Goal: Contribute content: Contribute content

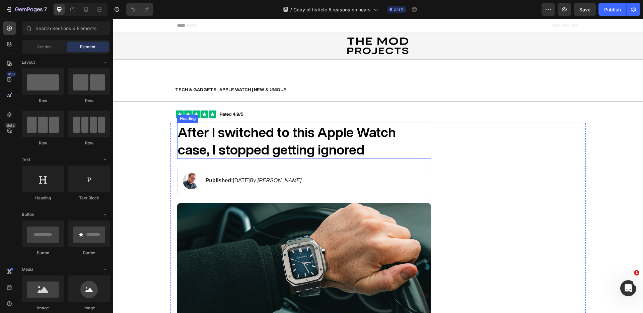
click at [245, 138] on strong "After I switched to this Apple Watch case, I stopped getting ignored" at bounding box center [287, 140] width 218 height 31
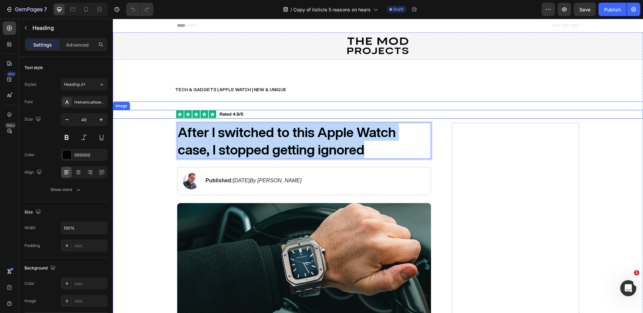
drag, startPoint x: 340, startPoint y: 149, endPoint x: 232, endPoint y: 94, distance: 121.5
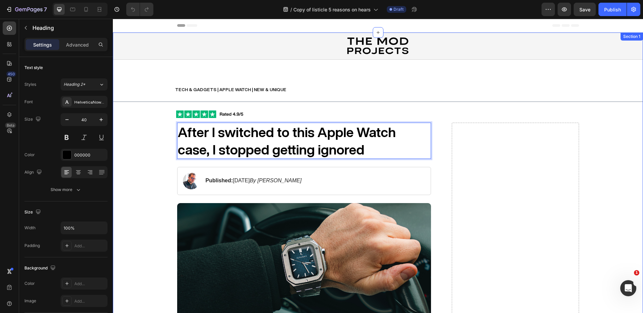
scroll to position [0, 0]
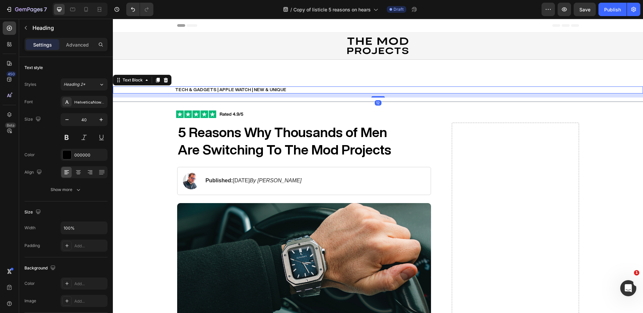
click at [371, 87] on p "TECH & GADGETS | APPLE WATCH | NEW & UNIQUE" at bounding box center [408, 90] width 467 height 6
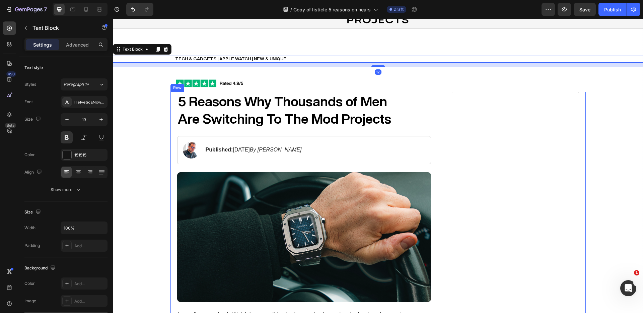
click at [392, 201] on img at bounding box center [304, 237] width 254 height 130
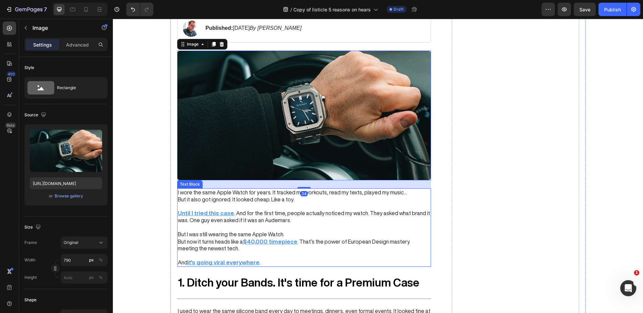
scroll to position [159, 0]
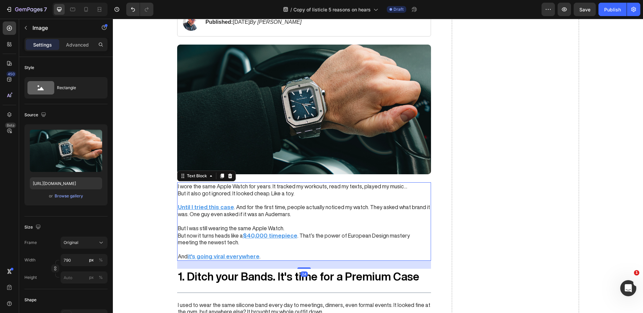
click at [271, 236] on u "timepiece" at bounding box center [283, 236] width 28 height 6
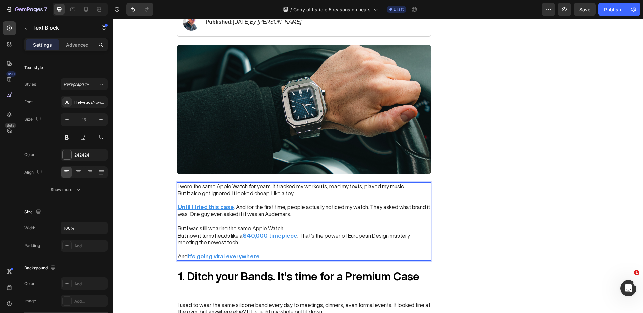
click at [271, 236] on u "timepiece" at bounding box center [283, 236] width 28 height 6
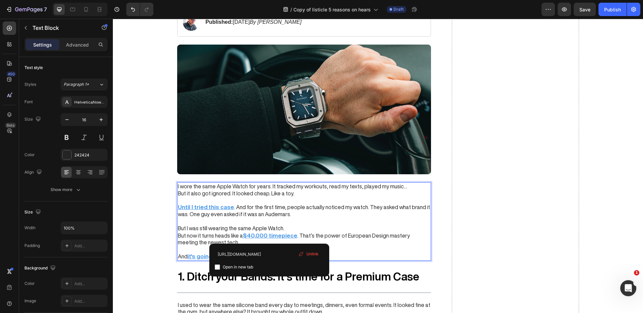
click at [321, 211] on p "Until I tried this case . And for the first time, people actually noticed my wa…" at bounding box center [304, 211] width 253 height 14
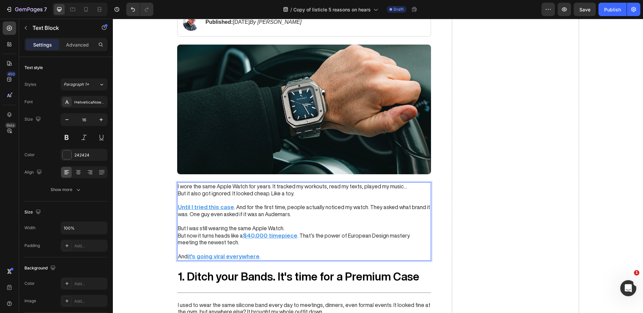
click at [312, 246] on p "Rich Text Editor. Editing area: main" at bounding box center [304, 249] width 253 height 7
drag, startPoint x: 297, startPoint y: 248, endPoint x: 271, endPoint y: 247, distance: 25.5
click at [297, 234] on div "I wore the same Apple Watch for years. It tracked my workouts, read my texts, p…" at bounding box center [304, 221] width 254 height 78
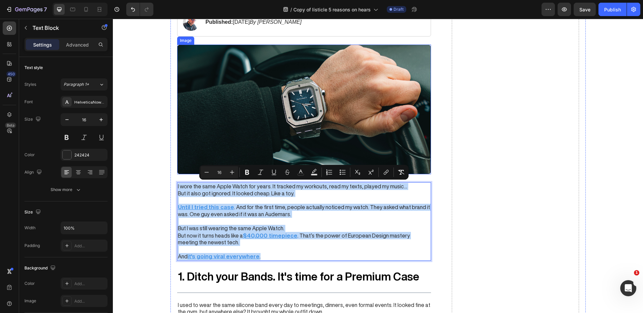
drag, startPoint x: 265, startPoint y: 253, endPoint x: 245, endPoint y: 165, distance: 91.2
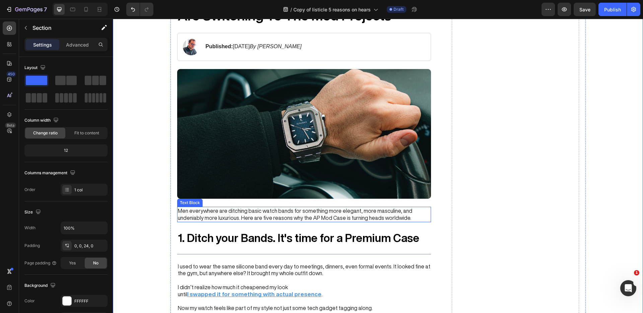
scroll to position [126, 0]
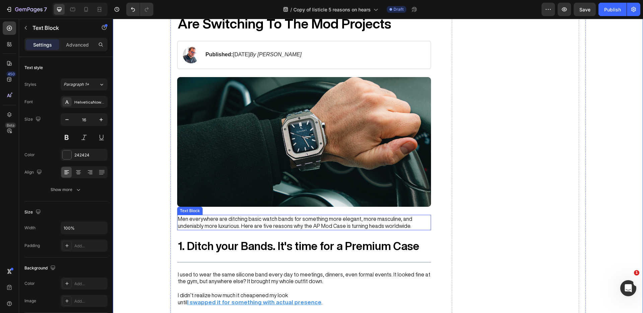
click at [268, 227] on span "Men everywhere are ditching basic watch bands for something more elegant, more …" at bounding box center [295, 222] width 235 height 12
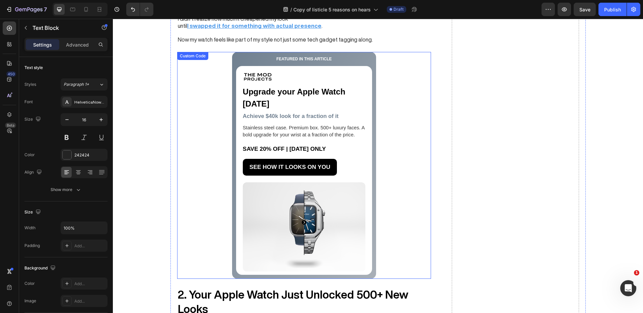
scroll to position [341, 0]
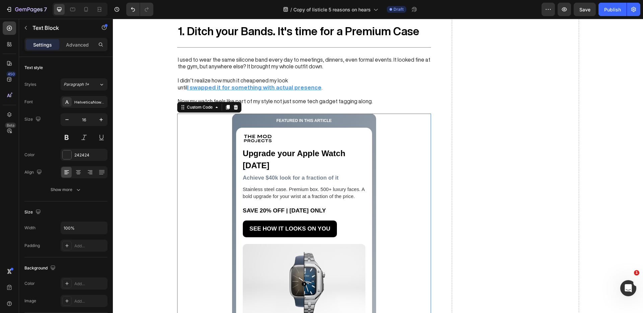
click at [336, 209] on p "SAVE 20% OFF | [DATE] ONLY" at bounding box center [304, 210] width 123 height 9
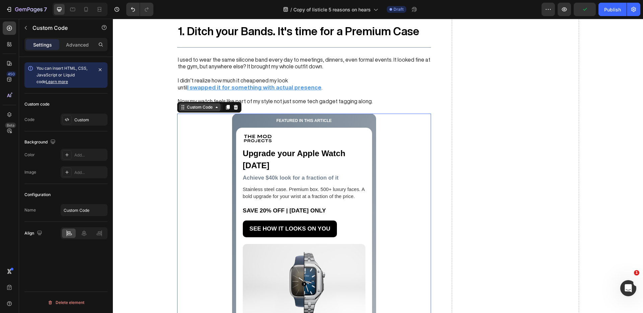
click at [213, 106] on div "Custom Code" at bounding box center [200, 107] width 28 height 6
click at [212, 108] on div "Custom Code" at bounding box center [200, 107] width 28 height 6
click at [237, 107] on icon at bounding box center [236, 107] width 4 height 5
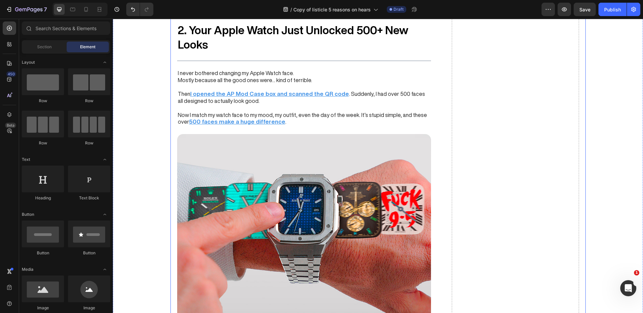
scroll to position [474, 0]
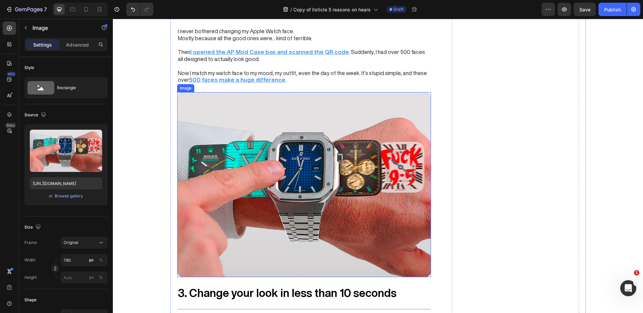
click at [293, 172] on img at bounding box center [304, 184] width 254 height 185
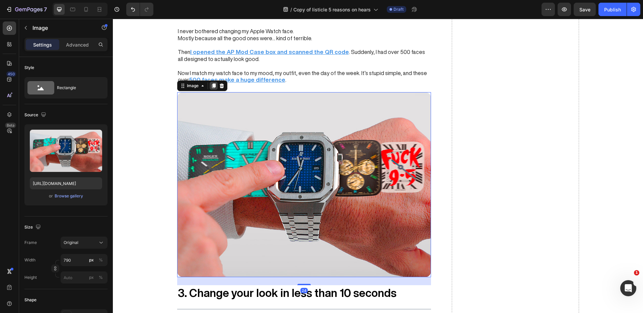
click at [214, 87] on icon at bounding box center [214, 85] width 4 height 5
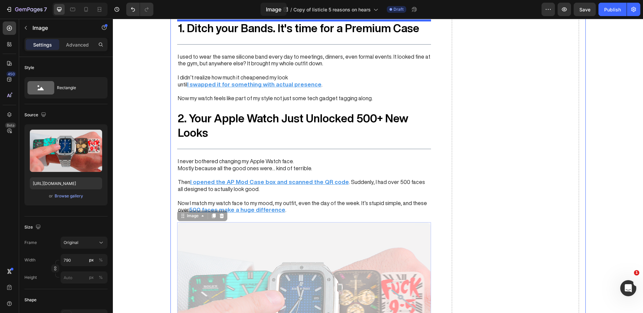
scroll to position [314, 0]
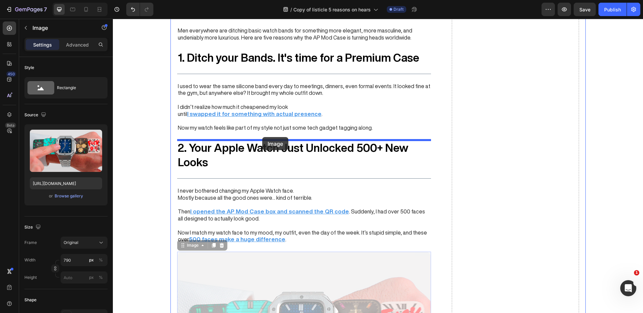
drag, startPoint x: 237, startPoint y: 120, endPoint x: 262, endPoint y: 136, distance: 29.7
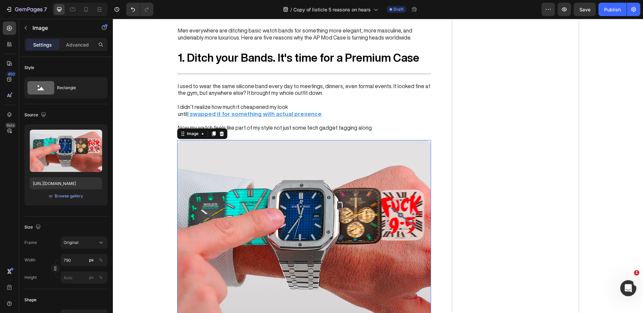
click at [301, 181] on img at bounding box center [304, 232] width 254 height 185
click at [72, 197] on div "Browse gallery" at bounding box center [69, 196] width 28 height 6
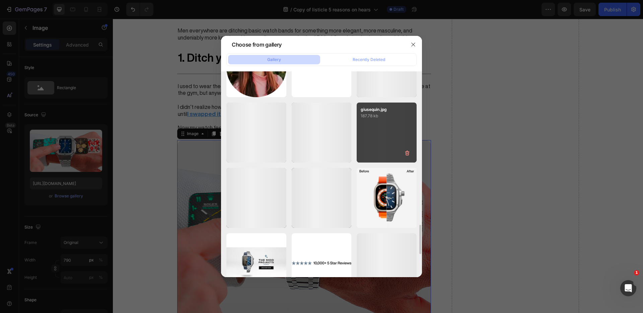
scroll to position [1085, 0]
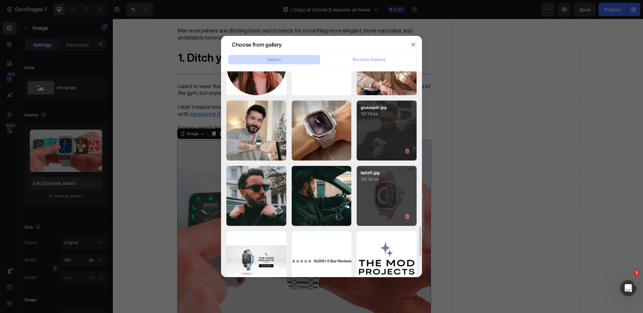
click at [376, 186] on div "befaft.jpg 162.90 kb" at bounding box center [387, 196] width 60 height 60
type input "[URL][DOMAIN_NAME]"
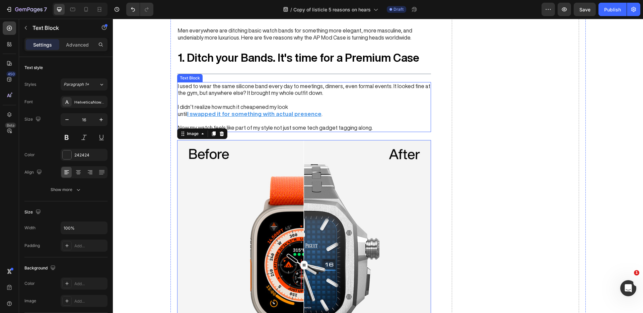
click at [369, 122] on p at bounding box center [304, 121] width 253 height 7
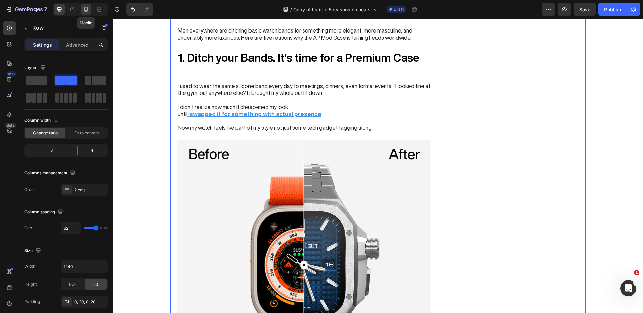
click at [85, 10] on icon at bounding box center [86, 9] width 7 height 7
type input "0"
type input "100%"
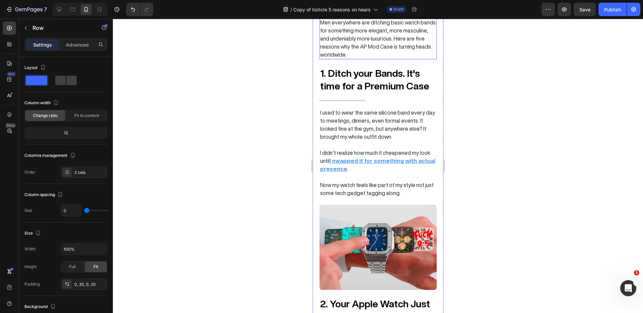
scroll to position [239, 0]
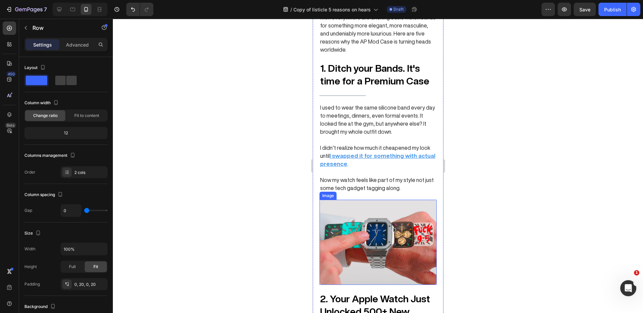
click at [382, 221] on img at bounding box center [377, 242] width 117 height 85
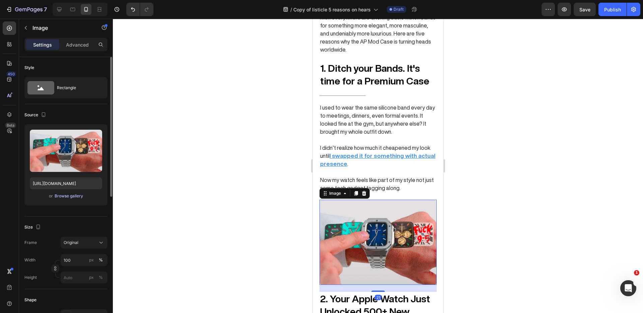
click at [73, 196] on div "Browse gallery" at bounding box center [69, 196] width 28 height 6
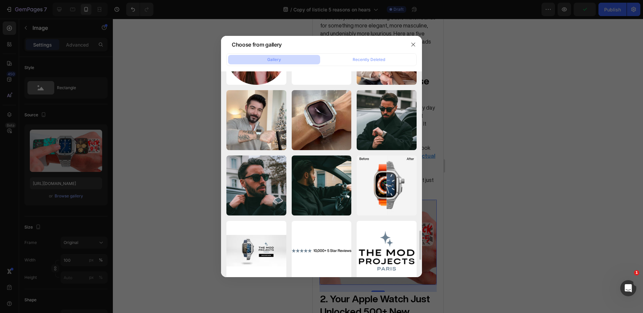
scroll to position [1098, 0]
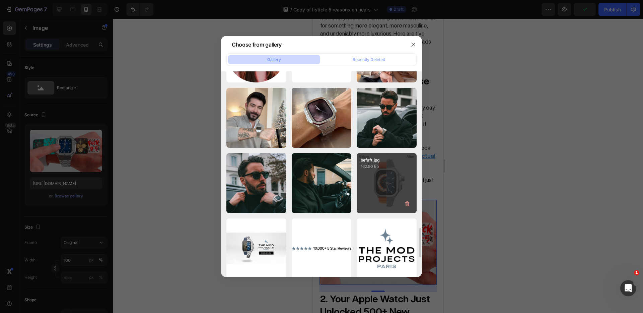
click at [380, 182] on div "befaft.jpg 162.90 kb" at bounding box center [387, 183] width 60 height 60
type input "[URL][DOMAIN_NAME]"
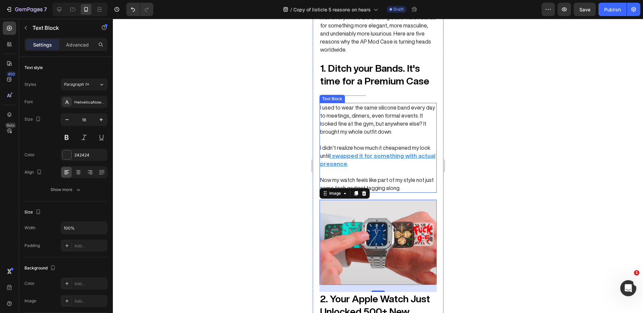
click at [387, 168] on p at bounding box center [378, 172] width 116 height 8
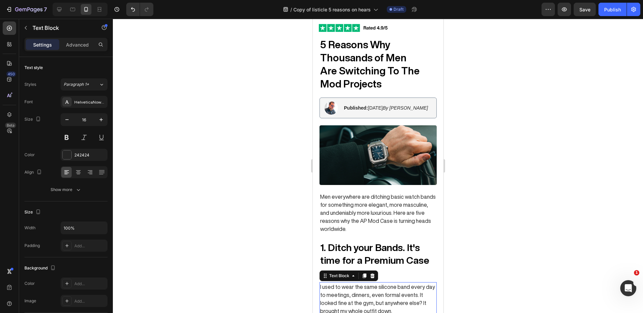
scroll to position [23, 0]
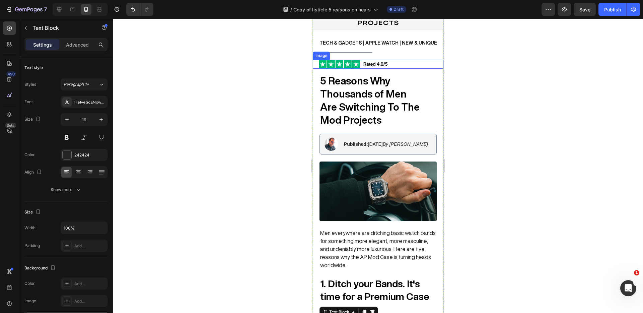
click at [378, 62] on img at bounding box center [353, 64] width 69 height 9
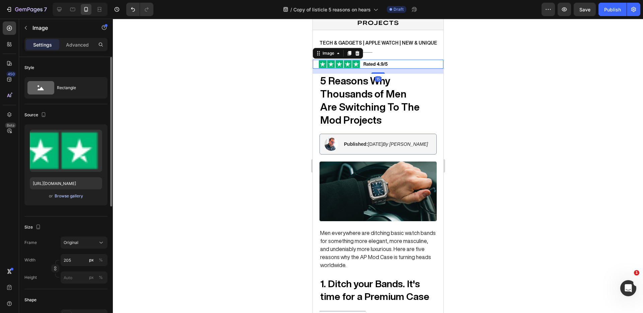
click at [83, 195] on button "Browse gallery" at bounding box center [68, 196] width 29 height 7
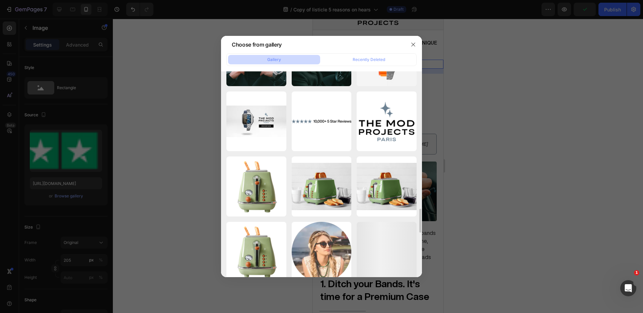
scroll to position [1216, 0]
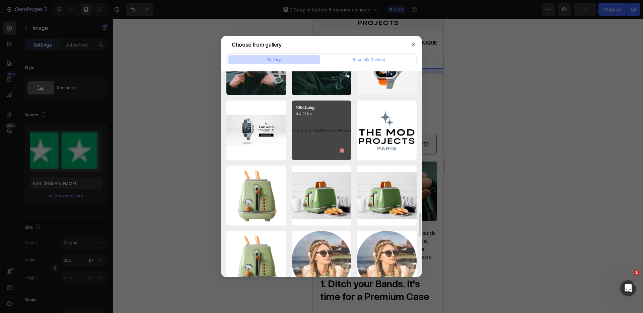
click at [327, 126] on div "105st.png 44.21 kb" at bounding box center [322, 131] width 60 height 60
type input "[URL][DOMAIN_NAME]"
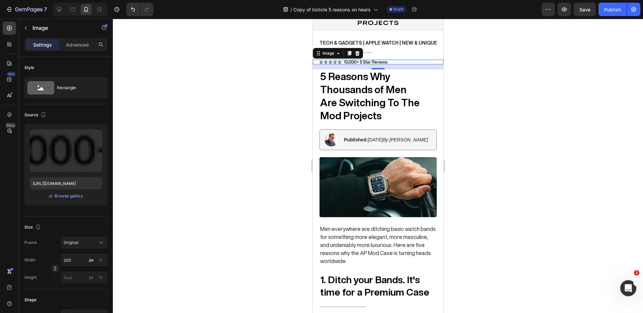
click at [526, 135] on div at bounding box center [378, 166] width 530 height 294
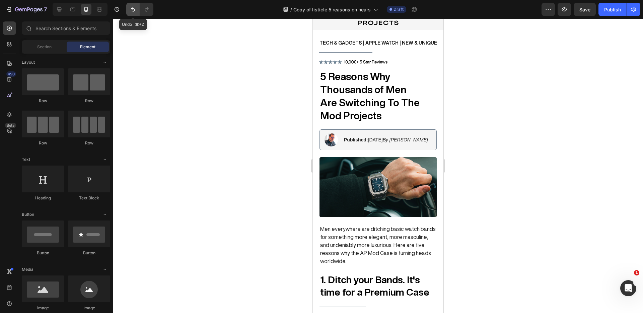
click at [130, 9] on icon "Undo/Redo" at bounding box center [133, 9] width 7 height 7
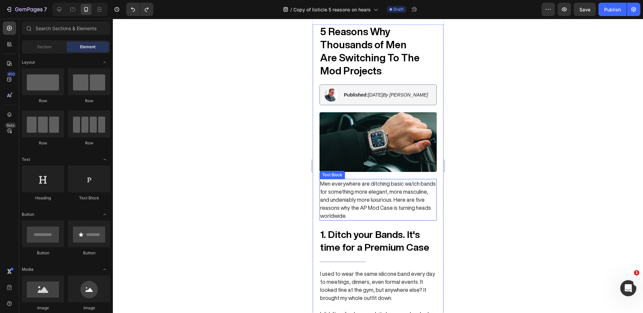
scroll to position [78, 0]
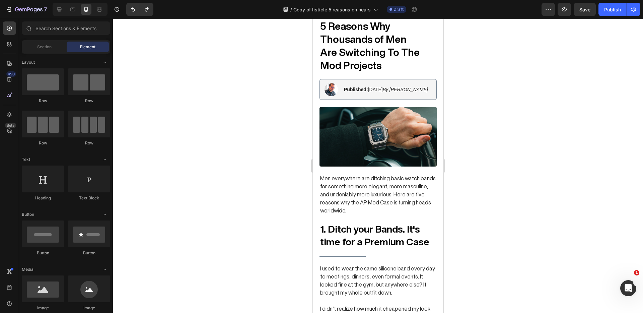
click at [501, 196] on div at bounding box center [378, 166] width 530 height 294
click at [395, 186] on span "Men everywhere are ditching basic watch bands for something more elegant, more …" at bounding box center [378, 195] width 116 height 38
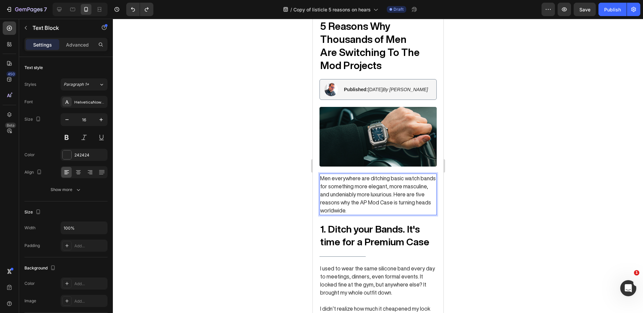
click at [384, 194] on span "Men everywhere are ditching basic watch bands for something more elegant, more …" at bounding box center [378, 195] width 116 height 38
click at [383, 195] on span "Men everywhere are ditching basic watch bands for something more elegant, more …" at bounding box center [378, 195] width 116 height 38
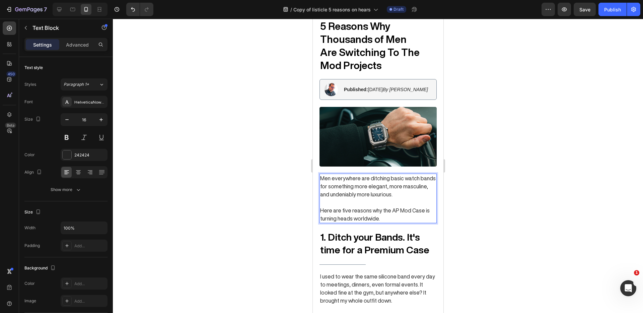
click at [532, 200] on div at bounding box center [378, 166] width 530 height 294
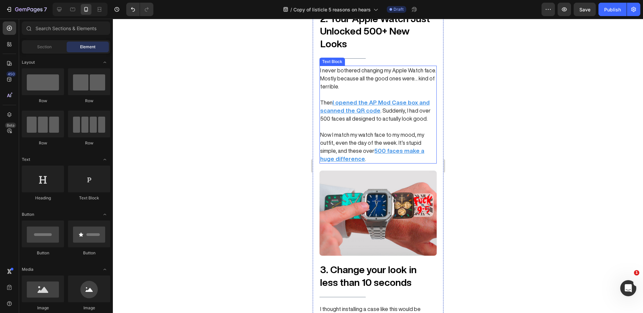
scroll to position [563, 0]
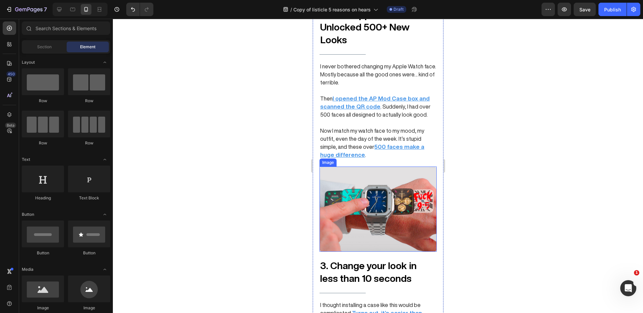
click at [372, 173] on img at bounding box center [377, 209] width 117 height 85
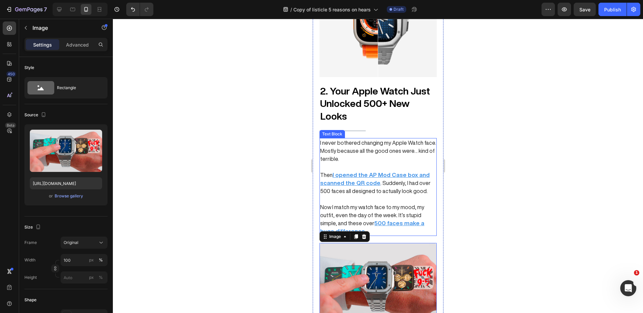
scroll to position [517, 0]
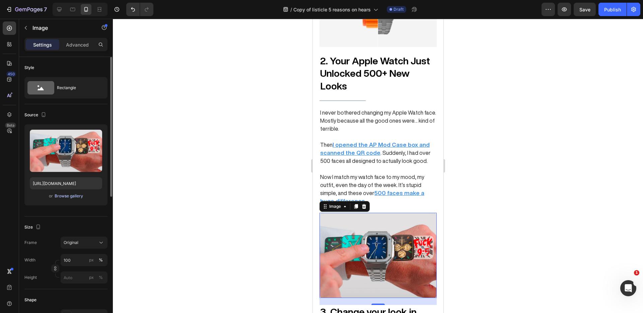
click at [68, 196] on div "Browse gallery" at bounding box center [69, 196] width 28 height 6
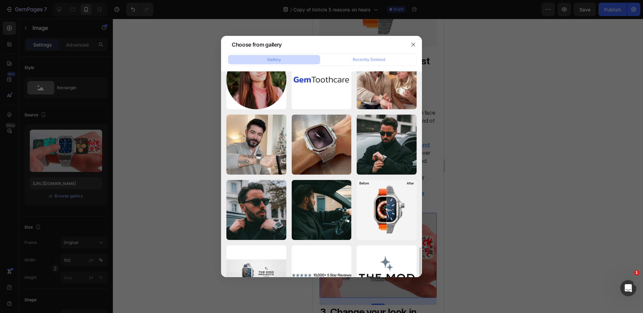
scroll to position [1091, 0]
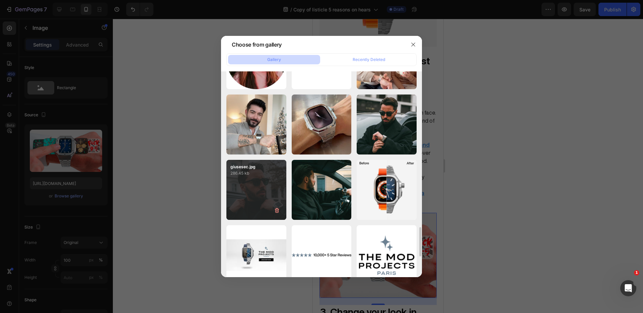
click at [271, 181] on div "giusesec.jpg 286.45 kb" at bounding box center [257, 190] width 60 height 60
type input "[URL][DOMAIN_NAME]"
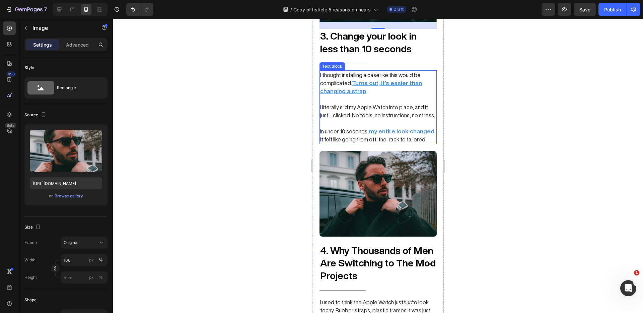
scroll to position [863, 0]
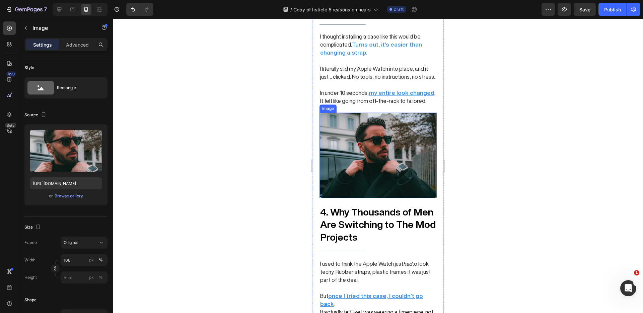
click at [366, 149] on img at bounding box center [377, 155] width 117 height 85
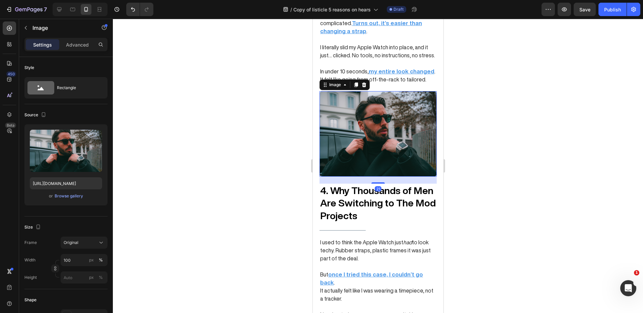
scroll to position [889, 0]
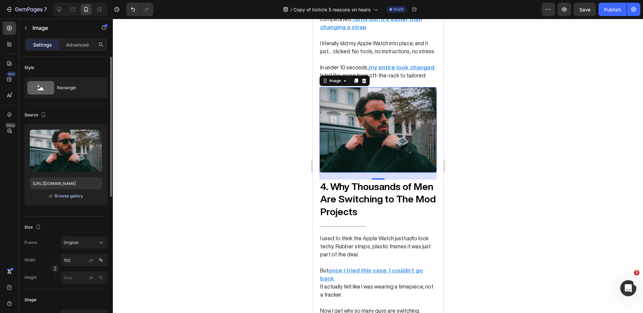
click at [70, 195] on div "Browse gallery" at bounding box center [69, 196] width 28 height 6
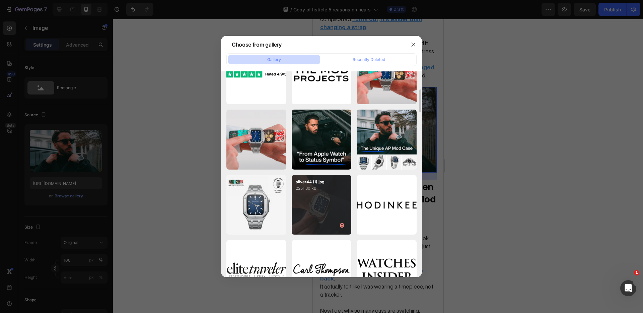
scroll to position [162, 0]
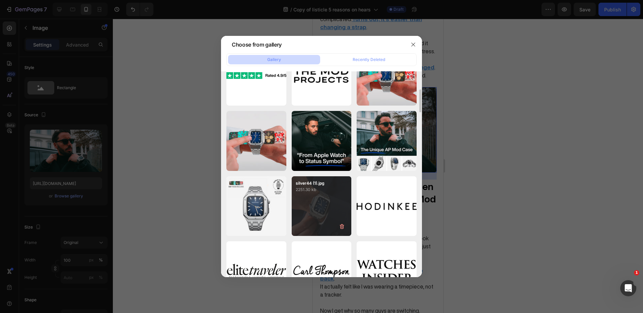
click at [329, 194] on div "silver44 (1).jpg 2251.30 kb" at bounding box center [322, 206] width 60 height 60
type input "[URL][DOMAIN_NAME]"
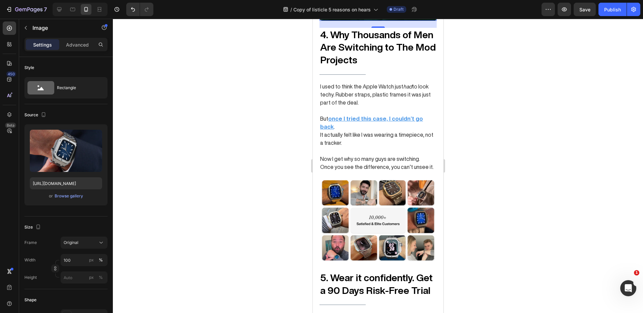
scroll to position [1108, 0]
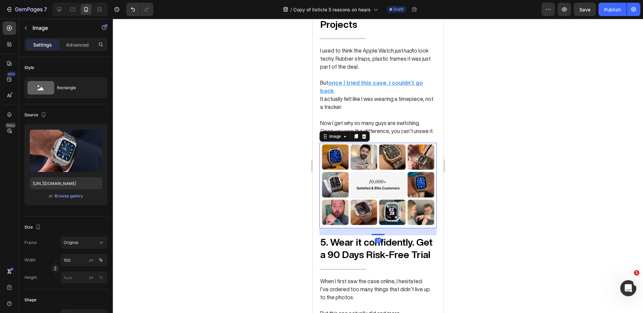
click at [379, 156] on img at bounding box center [377, 185] width 117 height 85
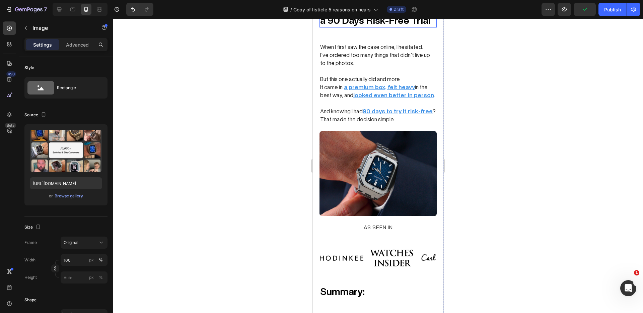
scroll to position [1344, 0]
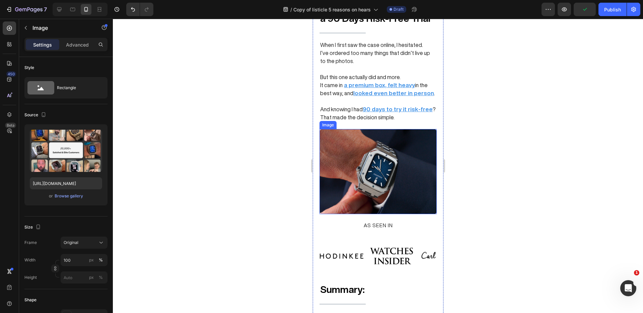
click at [389, 149] on img at bounding box center [377, 171] width 117 height 85
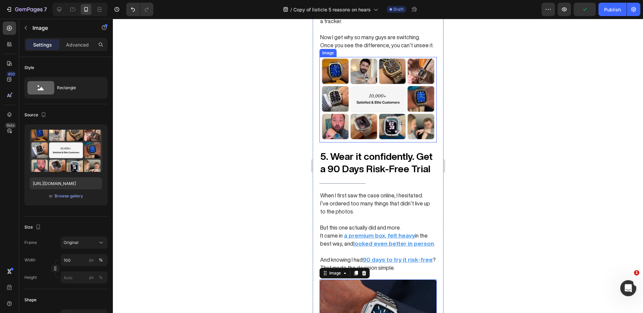
click at [387, 87] on img at bounding box center [377, 99] width 117 height 85
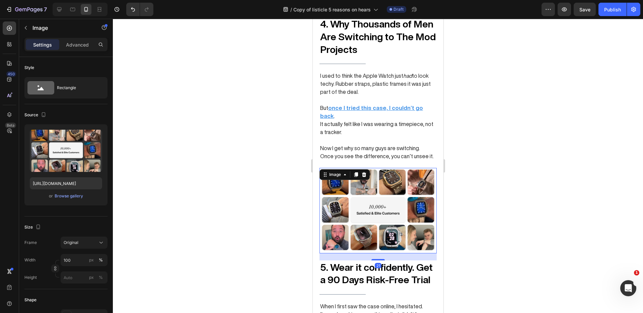
scroll to position [1087, 0]
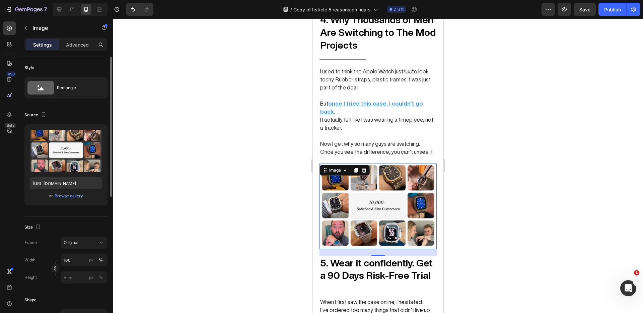
click at [68, 199] on div "or Browse gallery" at bounding box center [66, 196] width 72 height 8
click at [69, 194] on div "Browse gallery" at bounding box center [69, 196] width 28 height 6
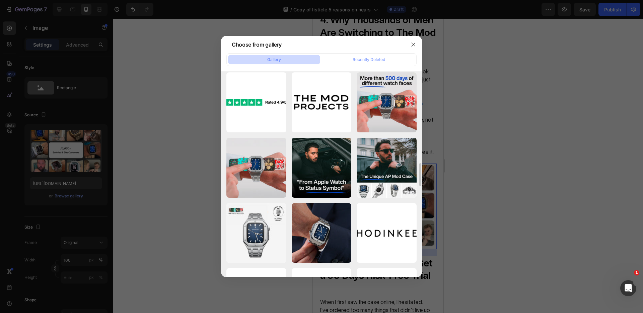
scroll to position [121, 0]
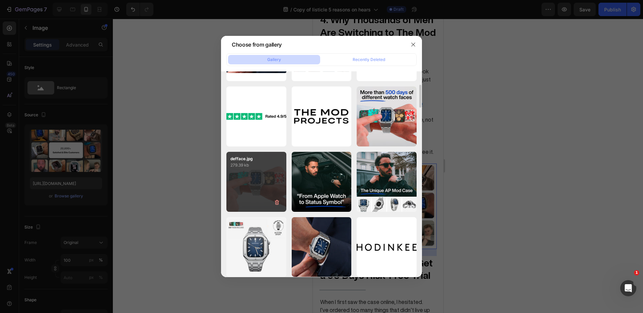
click at [266, 177] on div "defface.jpg 279.39 kb" at bounding box center [257, 182] width 60 height 60
type input "[URL][DOMAIN_NAME]"
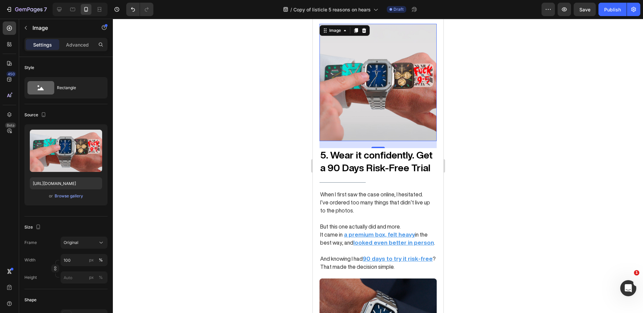
scroll to position [1340, 0]
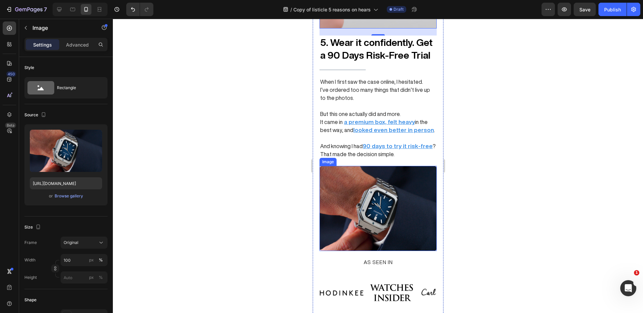
click at [400, 184] on img at bounding box center [377, 208] width 117 height 85
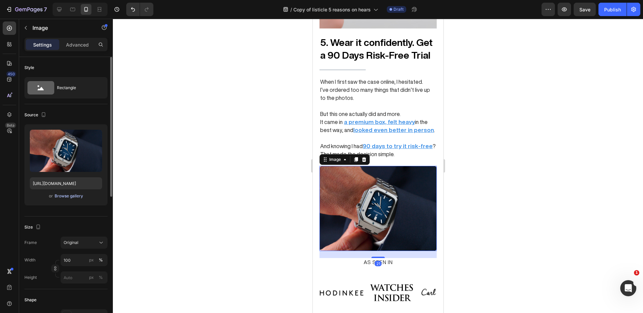
click at [63, 198] on div "Browse gallery" at bounding box center [69, 196] width 28 height 6
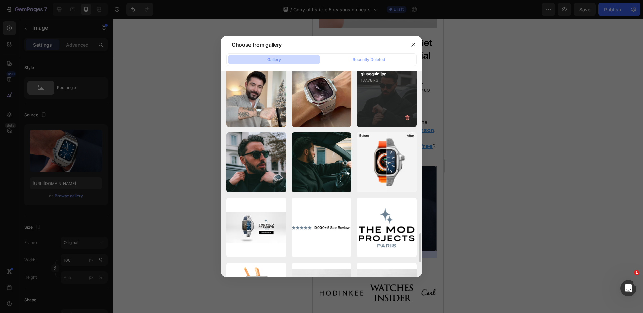
scroll to position [1120, 0]
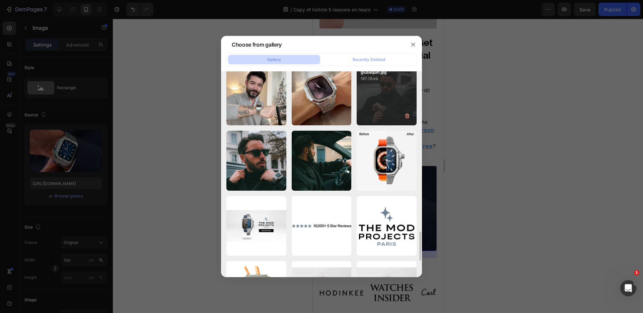
click at [369, 83] on div "giusequin.jpg 187.78 kb" at bounding box center [387, 95] width 60 height 60
type input "[URL][DOMAIN_NAME]"
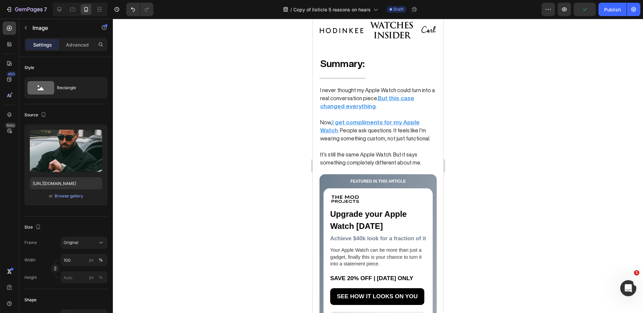
scroll to position [1627, 0]
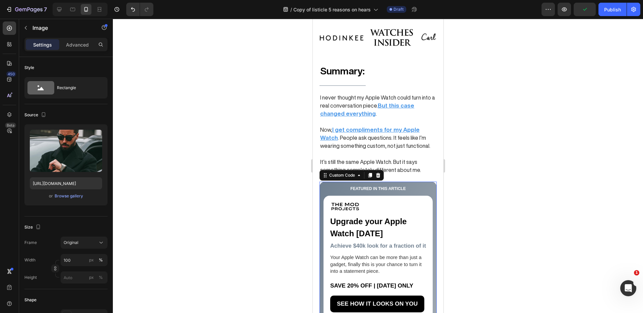
click at [383, 196] on div "Upgrade your Apple Watch [DATE] Achieve $40k look for a fraction of it Your App…" at bounding box center [377, 294] width 109 height 196
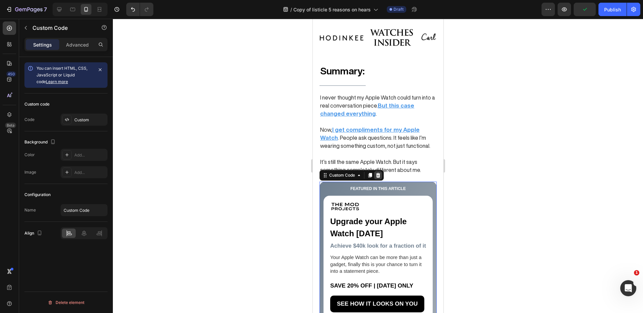
click at [377, 173] on icon at bounding box center [378, 175] width 4 height 5
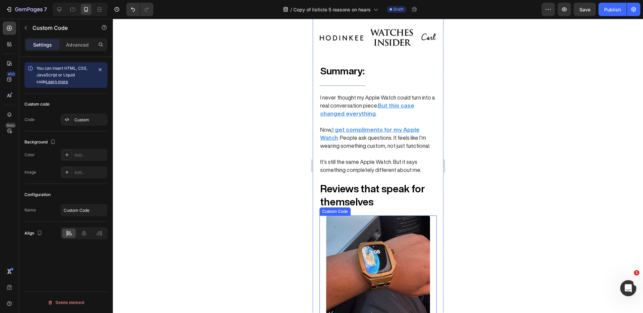
click at [386, 221] on img at bounding box center [378, 267] width 104 height 104
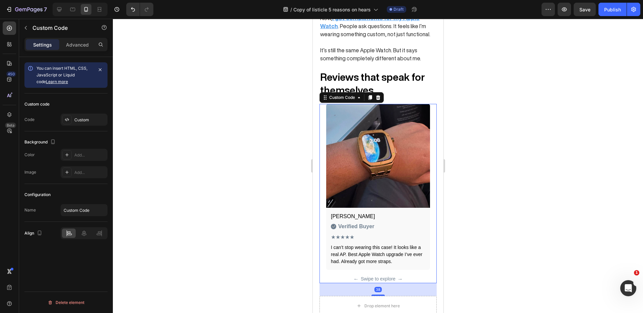
scroll to position [1752, 0]
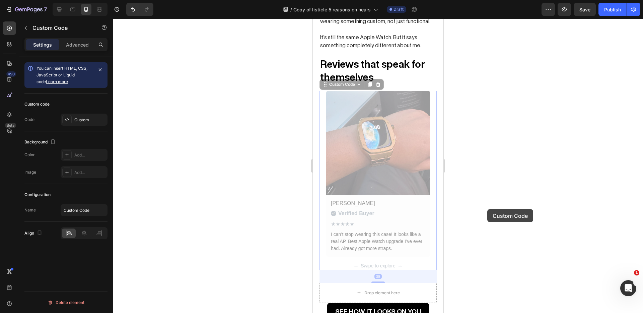
click at [489, 209] on div at bounding box center [378, 166] width 530 height 294
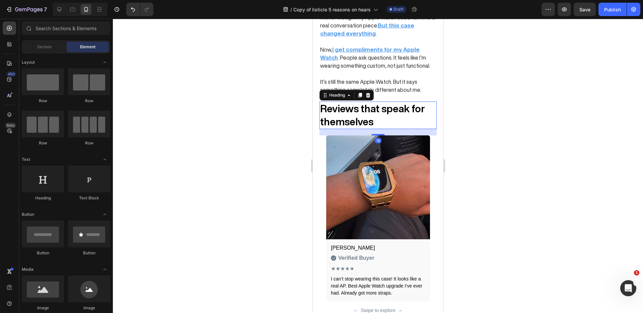
click at [394, 104] on strong "Reviews that speak for themselves" at bounding box center [372, 115] width 105 height 23
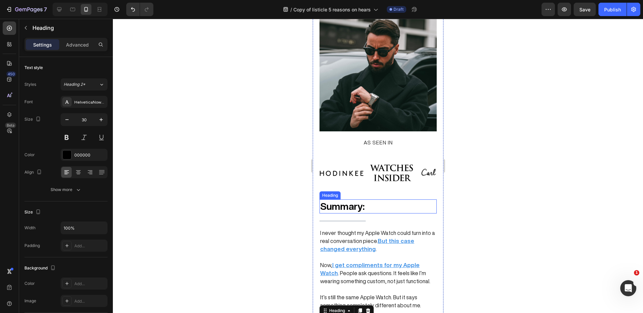
scroll to position [1494, 0]
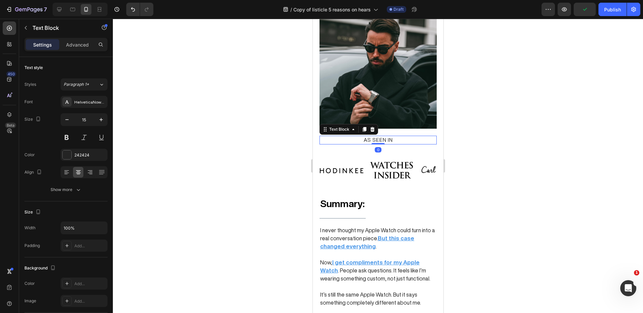
click at [386, 136] on p "AS SEEN IN" at bounding box center [378, 140] width 116 height 8
click at [374, 127] on icon at bounding box center [372, 129] width 5 height 5
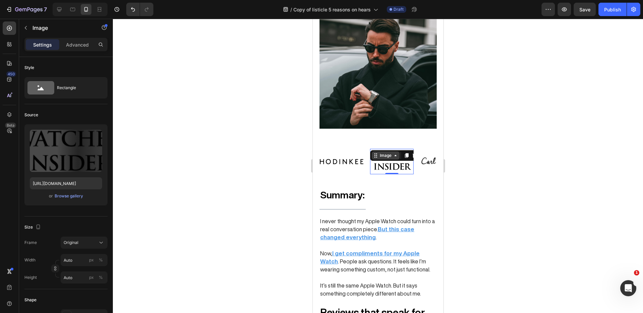
click at [377, 150] on div "Image" at bounding box center [395, 155] width 50 height 11
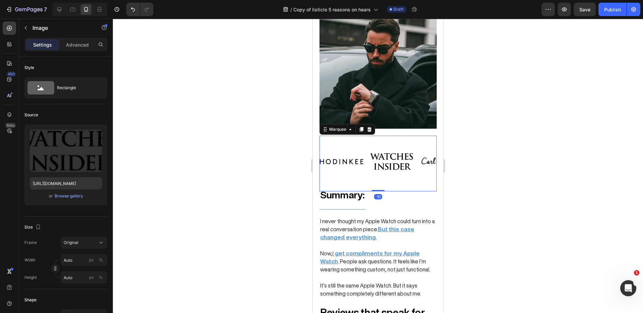
click at [379, 136] on div "Image Image Image Image Image" at bounding box center [445, 162] width 251 height 52
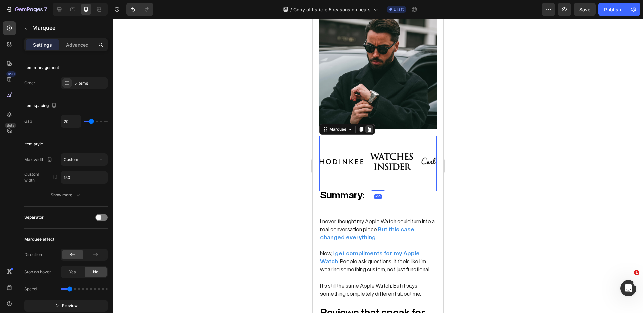
click at [372, 127] on icon at bounding box center [369, 129] width 5 height 5
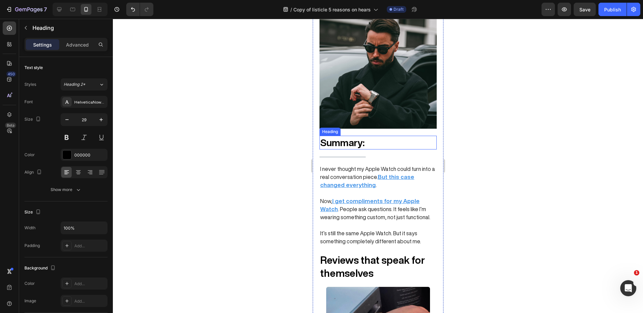
click at [391, 136] on h3 "Summary:" at bounding box center [377, 143] width 117 height 14
click at [370, 127] on icon at bounding box center [367, 129] width 5 height 5
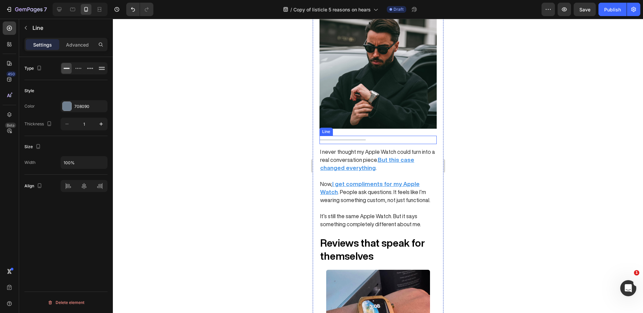
click at [378, 136] on div "Title Line" at bounding box center [377, 140] width 117 height 8
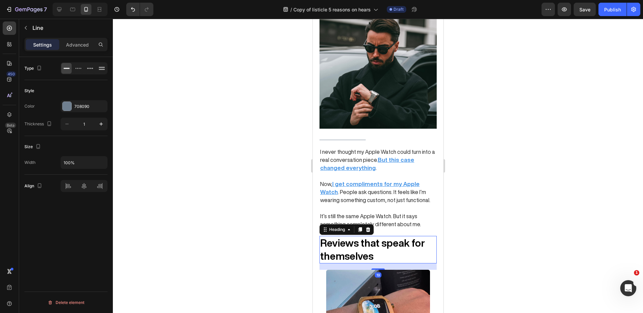
click at [379, 243] on h1 "Reviews that speak for themselves" at bounding box center [377, 249] width 117 height 27
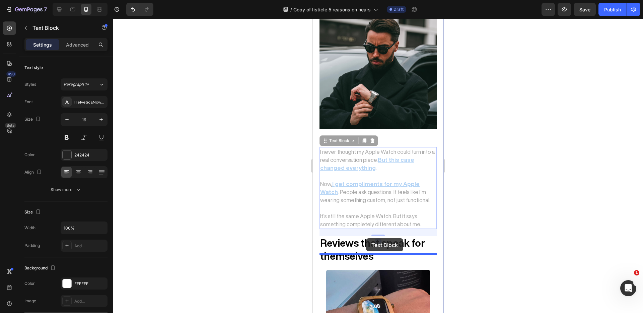
drag, startPoint x: 362, startPoint y: 136, endPoint x: 366, endPoint y: 240, distance: 103.9
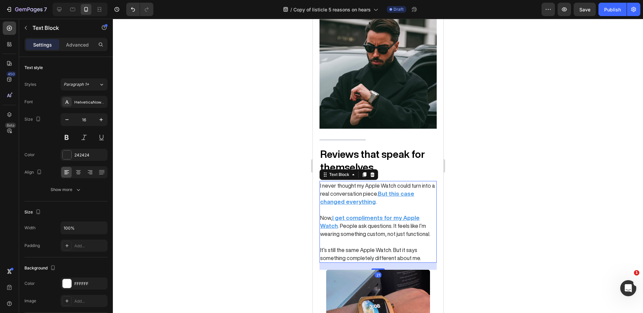
click at [454, 193] on div at bounding box center [378, 166] width 530 height 294
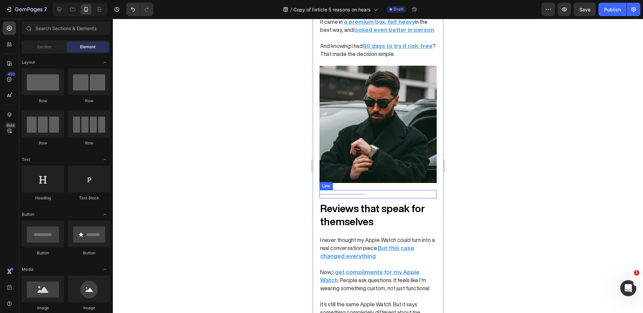
scroll to position [1458, 0]
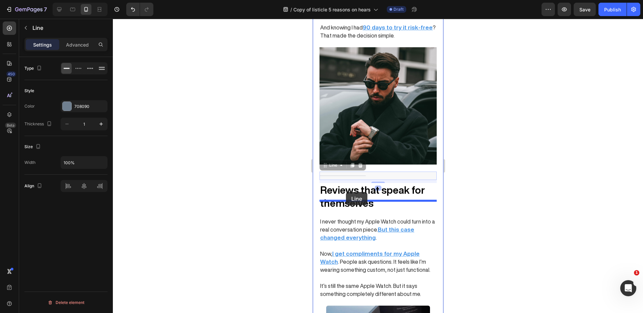
drag, startPoint x: 348, startPoint y: 160, endPoint x: 346, endPoint y: 192, distance: 32.5
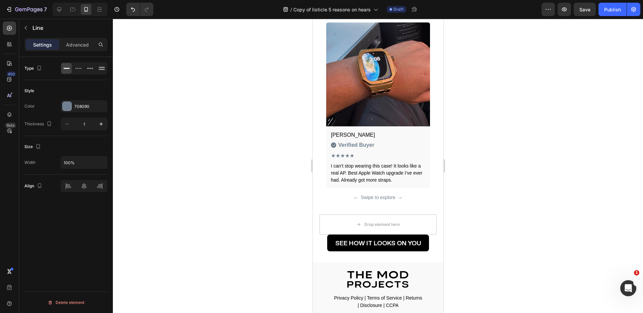
scroll to position [1746, 0]
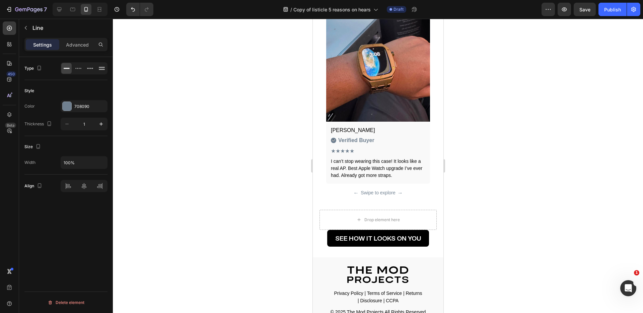
click at [467, 183] on div at bounding box center [378, 166] width 530 height 294
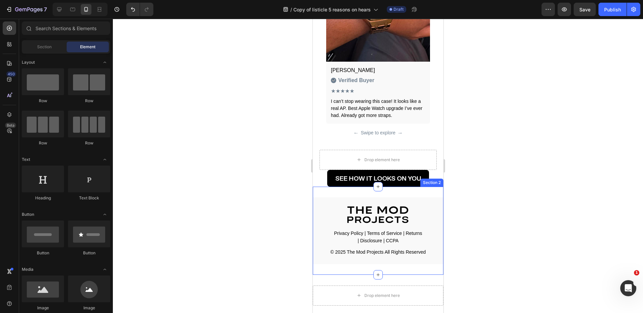
scroll to position [1829, 0]
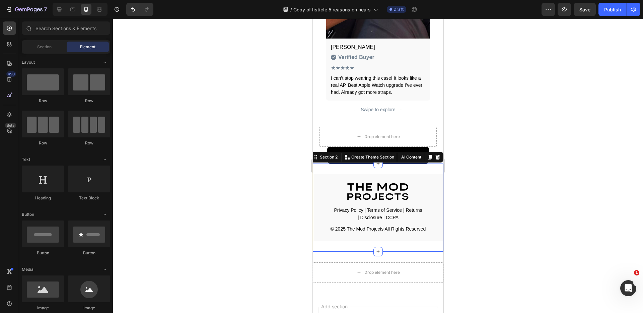
click at [391, 164] on div "Privacy Policy | Terms of Service | Returns | Disclosure | CCPA © 2025 The Mod …" at bounding box center [378, 208] width 131 height 88
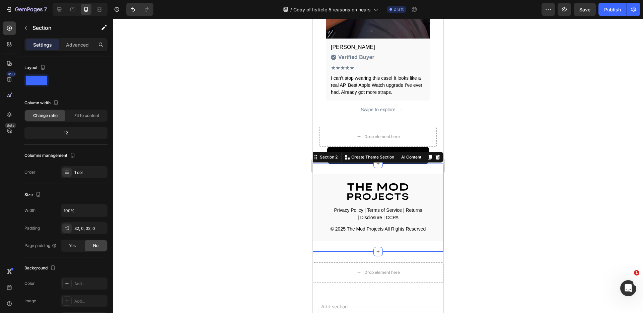
scroll to position [1813, 0]
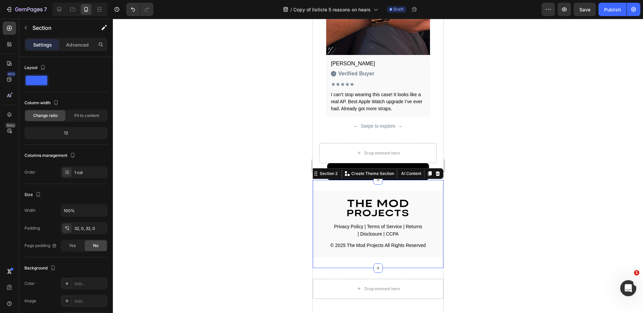
click at [497, 182] on div at bounding box center [378, 166] width 530 height 294
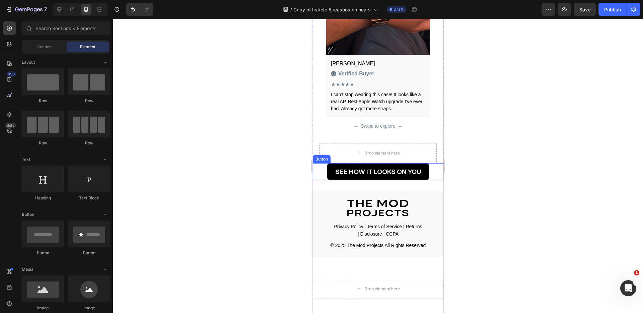
click at [432, 163] on div "SEE HOW IT LOOKS ON YOU Button" at bounding box center [378, 171] width 131 height 17
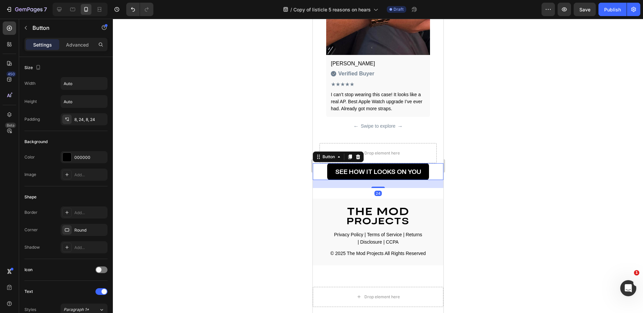
drag, startPoint x: 384, startPoint y: 164, endPoint x: 385, endPoint y: 172, distance: 8.0
click at [385, 180] on div "24" at bounding box center [378, 180] width 131 height 0
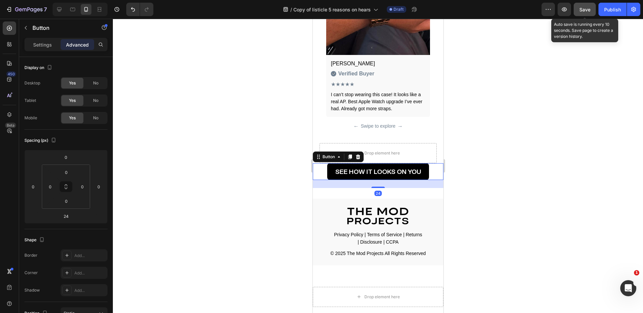
click at [589, 12] on span "Save" at bounding box center [585, 10] width 11 height 6
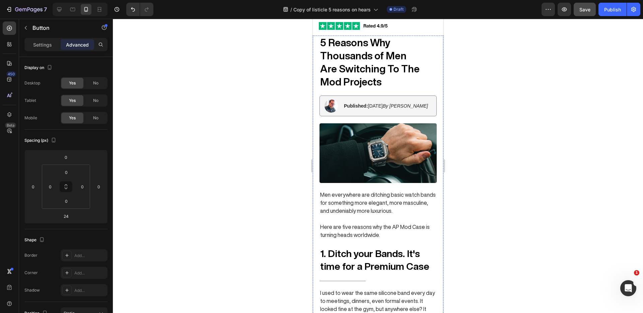
scroll to position [0, 0]
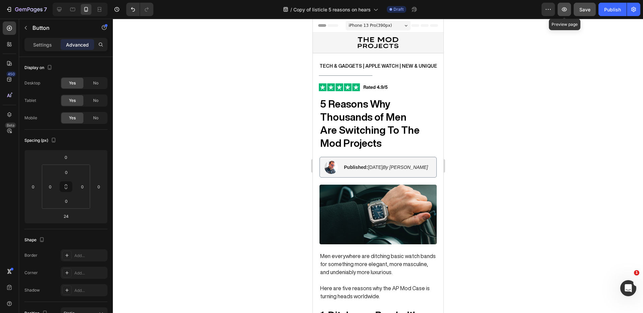
click at [563, 9] on icon "button" at bounding box center [564, 9] width 5 height 4
click at [367, 115] on strong "5 Reasons Why Thousands of Men" at bounding box center [363, 110] width 86 height 23
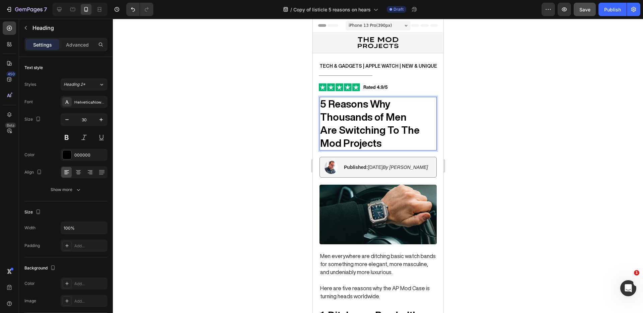
click at [320, 117] on strong "5 Reasons Why Thousands of Men" at bounding box center [363, 110] width 86 height 23
click at [404, 118] on strong "5 Reasons Why Thousands of Men" at bounding box center [363, 110] width 86 height 23
click at [322, 143] on strong "5 Reasons Why Thousands of Men Are Switching To The Mod Projects" at bounding box center [372, 123] width 105 height 49
click at [321, 118] on strong "5 Reasons Why Thousands of Men Are Switching To The Mod Projects" at bounding box center [372, 123] width 105 height 49
click at [220, 130] on div at bounding box center [378, 166] width 530 height 294
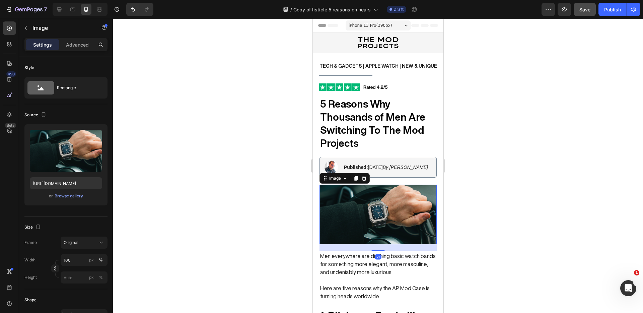
click at [357, 194] on img at bounding box center [377, 215] width 117 height 60
click at [371, 198] on img at bounding box center [377, 215] width 117 height 60
click at [365, 181] on div at bounding box center [364, 178] width 8 height 8
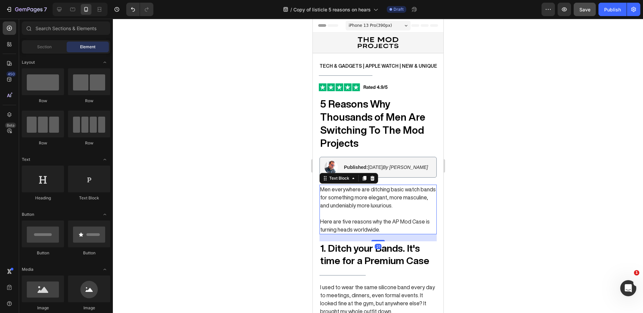
click at [369, 196] on span "Men everywhere are ditching basic watch bands for something more elegant, more …" at bounding box center [378, 197] width 116 height 21
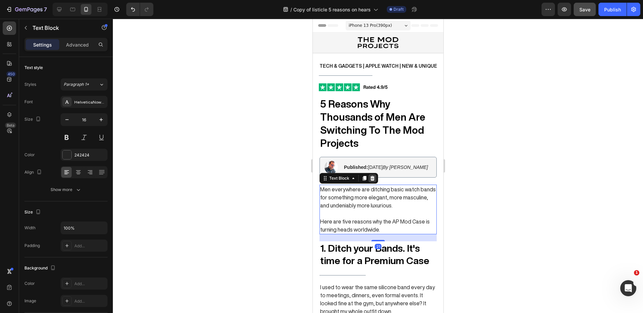
click at [373, 179] on icon at bounding box center [372, 178] width 5 height 5
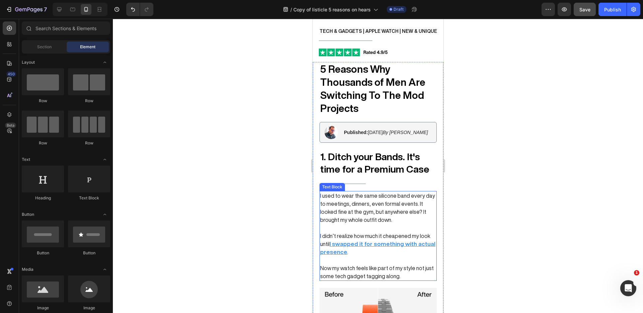
scroll to position [35, 0]
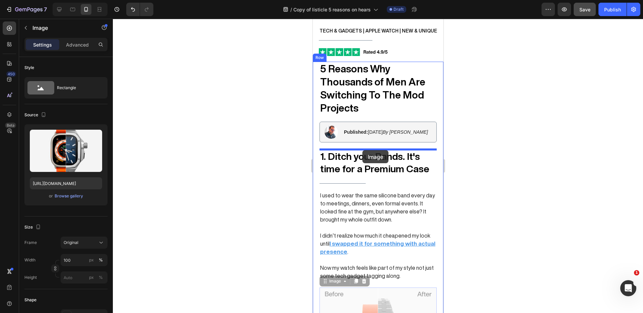
drag, startPoint x: 385, startPoint y: 297, endPoint x: 362, endPoint y: 150, distance: 148.6
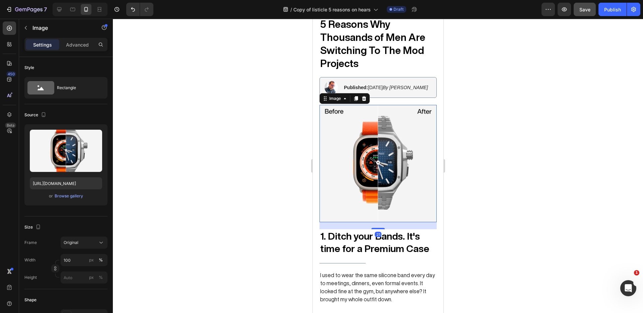
scroll to position [87, 0]
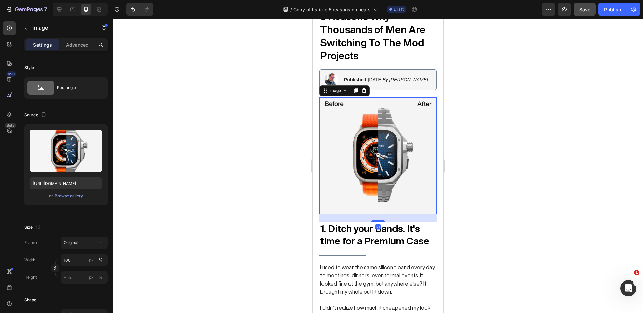
click at [511, 172] on div at bounding box center [378, 166] width 530 height 294
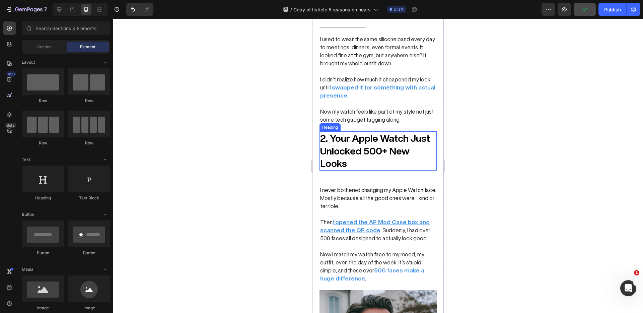
scroll to position [332, 0]
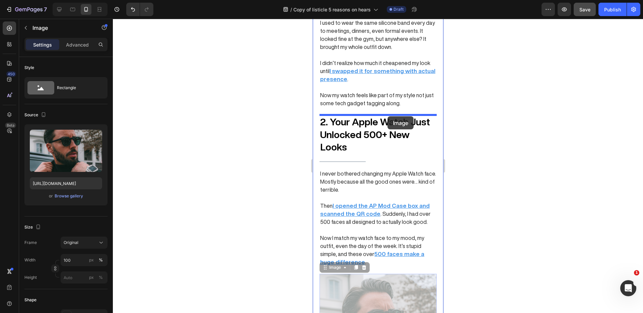
drag, startPoint x: 390, startPoint y: 281, endPoint x: 387, endPoint y: 116, distance: 164.9
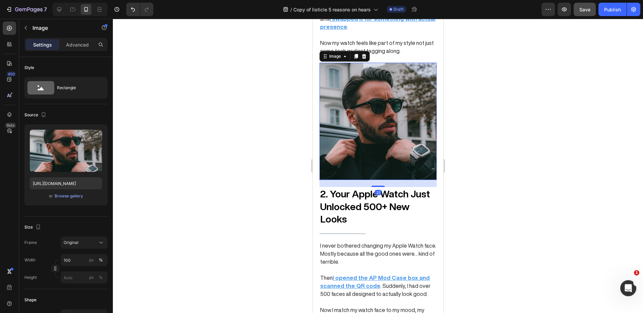
scroll to position [395, 0]
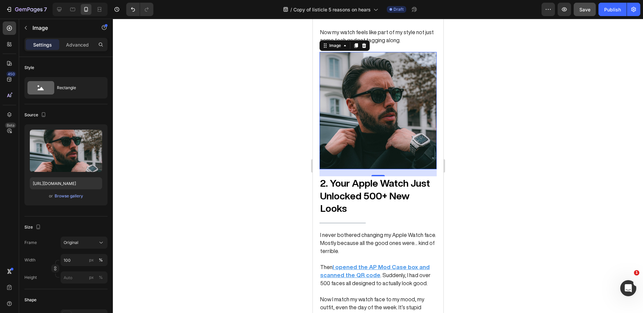
click at [484, 187] on div at bounding box center [378, 166] width 530 height 294
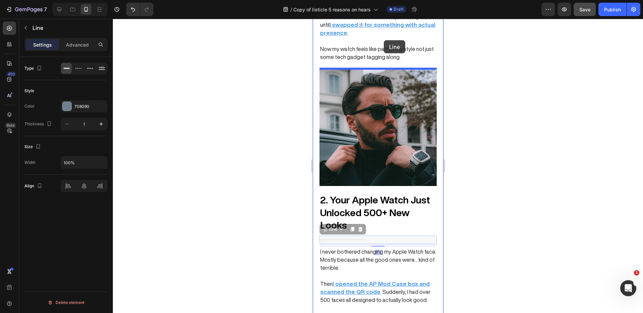
drag, startPoint x: 352, startPoint y: 225, endPoint x: 384, endPoint y: 40, distance: 187.0
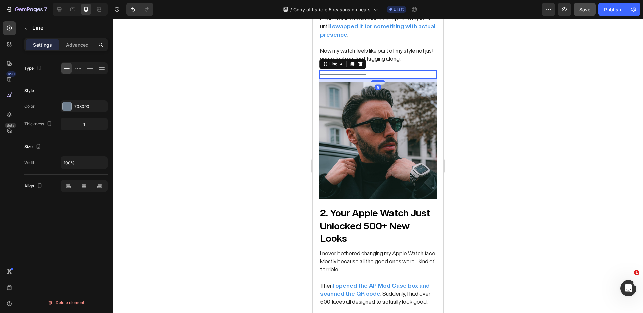
click at [477, 161] on div at bounding box center [378, 166] width 530 height 294
drag, startPoint x: 345, startPoint y: 73, endPoint x: 348, endPoint y: 233, distance: 159.5
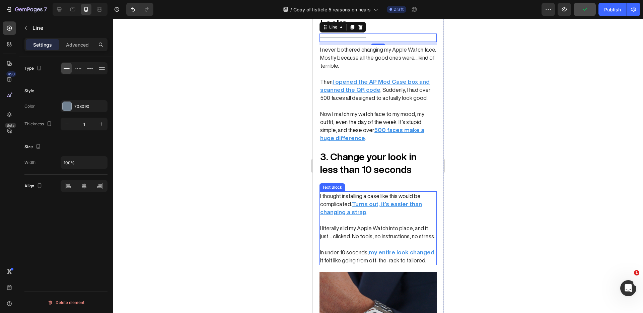
scroll to position [595, 0]
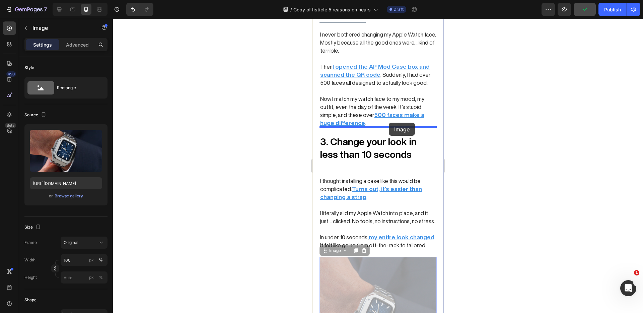
drag, startPoint x: 364, startPoint y: 271, endPoint x: 389, endPoint y: 123, distance: 150.1
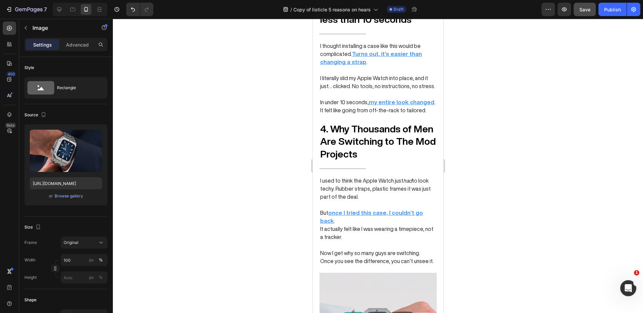
scroll to position [881, 0]
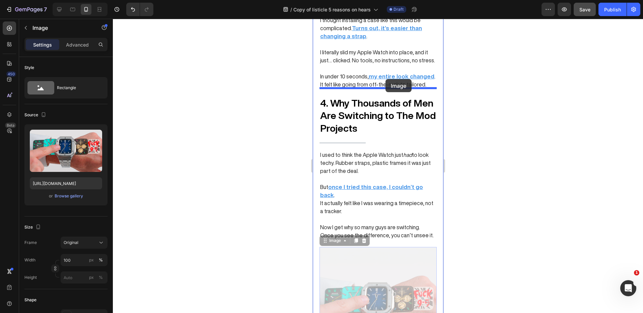
drag, startPoint x: 363, startPoint y: 236, endPoint x: 385, endPoint y: 79, distance: 158.7
click at [385, 79] on div "iPhone 13 Pro ( 390 px) iPhone 13 Mini iPhone 13 Pro iPhone 11 Pro Max iPhone 1…" at bounding box center [378, 195] width 131 height 2114
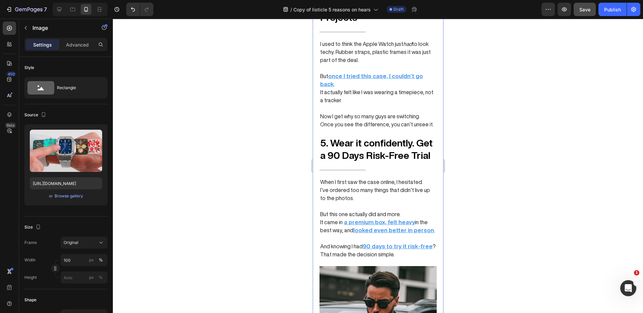
scroll to position [1132, 0]
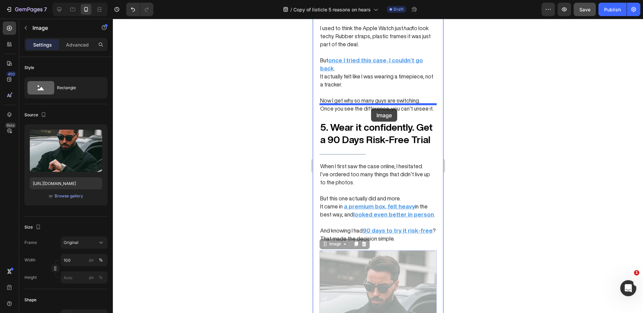
drag, startPoint x: 383, startPoint y: 255, endPoint x: 370, endPoint y: 108, distance: 147.7
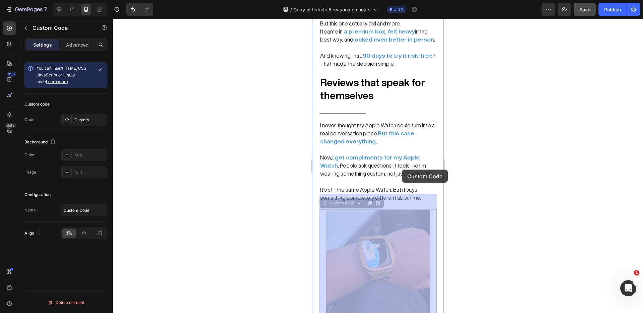
scroll to position [1428, 0]
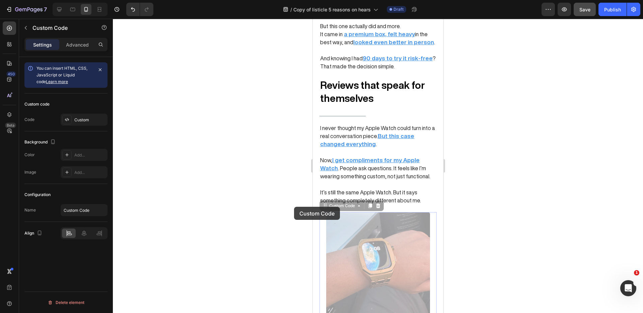
click at [292, 206] on div at bounding box center [378, 166] width 530 height 294
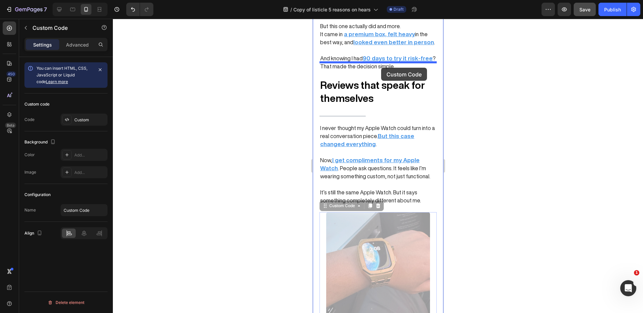
drag, startPoint x: 322, startPoint y: 211, endPoint x: 381, endPoint y: 68, distance: 155.3
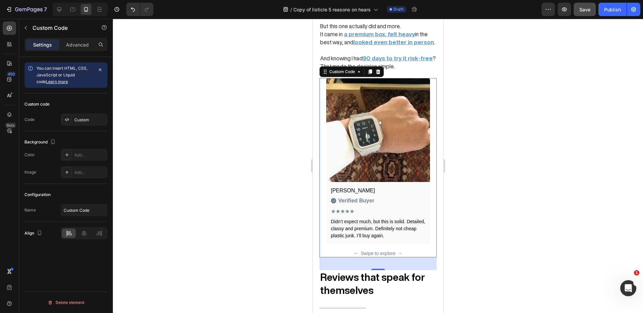
click at [510, 113] on div at bounding box center [378, 166] width 530 height 294
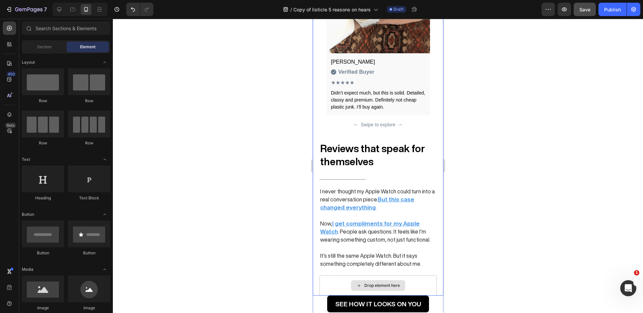
scroll to position [1544, 0]
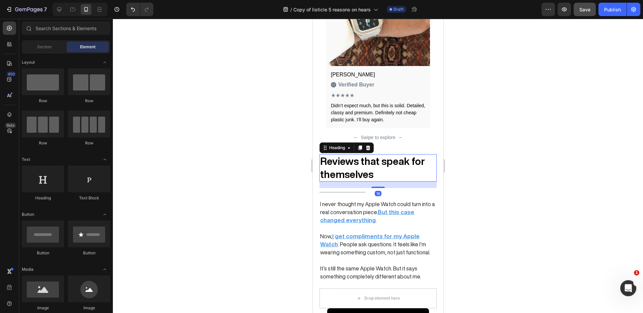
click at [390, 156] on strong "Reviews that speak for themselves" at bounding box center [372, 167] width 105 height 23
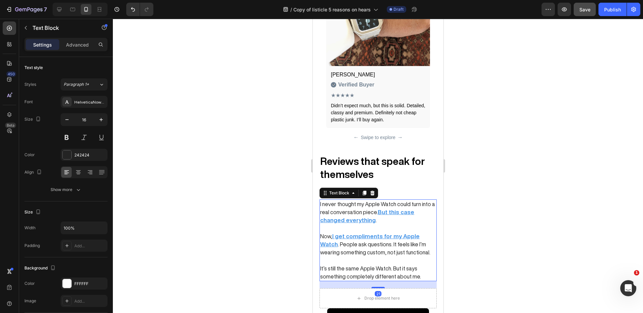
click at [395, 205] on p "I never thought my Apple Watch could turn into a real conversation piece. But t…" at bounding box center [378, 212] width 116 height 24
click at [419, 264] on p "It’s still the same Apple Watch. But it says something completely different abo…" at bounding box center [378, 272] width 116 height 16
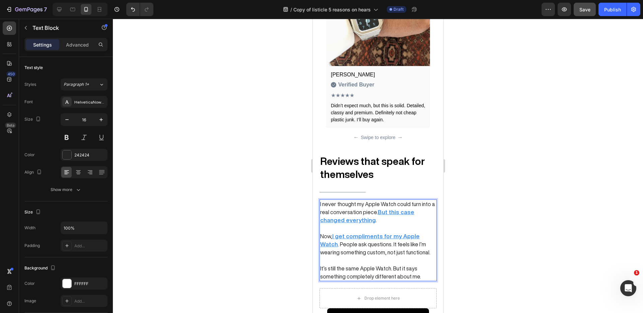
click at [478, 241] on div at bounding box center [378, 166] width 530 height 294
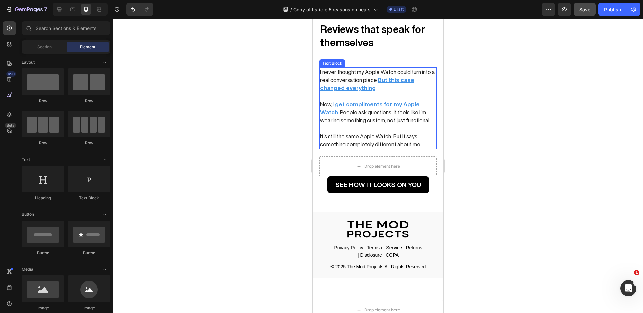
scroll to position [1682, 0]
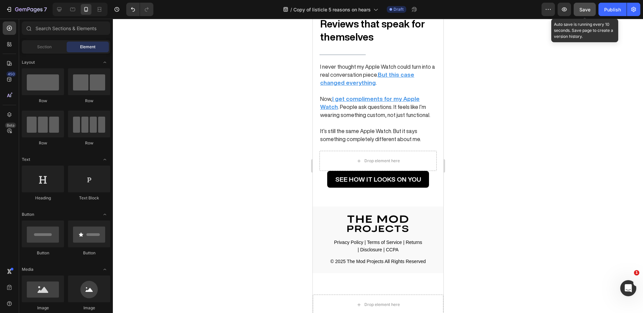
click at [588, 7] on span "Save" at bounding box center [585, 10] width 11 height 6
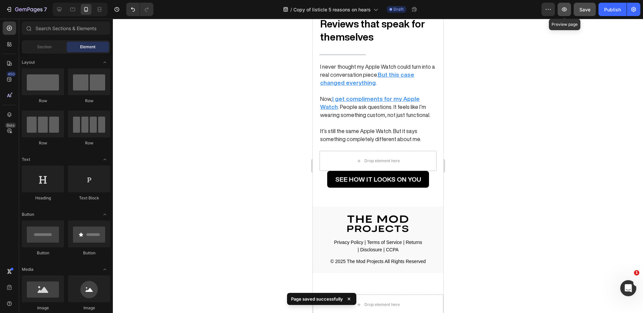
click at [563, 12] on icon "button" at bounding box center [564, 9] width 7 height 7
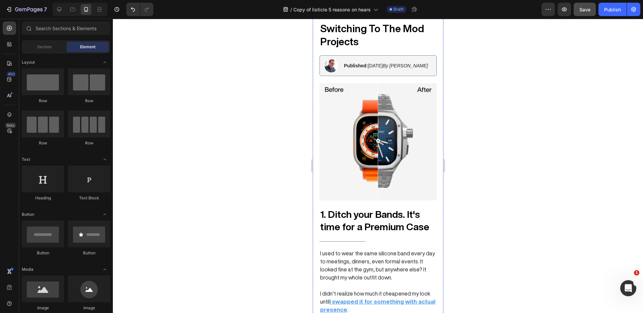
scroll to position [0, 0]
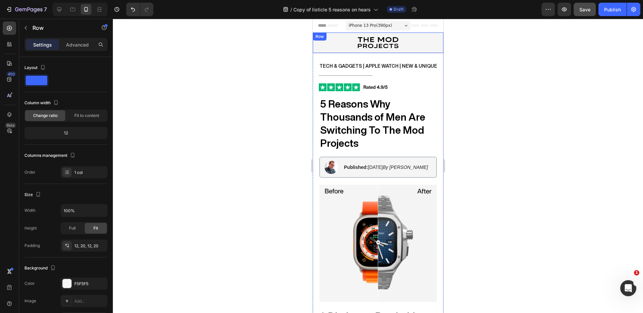
click at [390, 35] on div "Image Row" at bounding box center [378, 43] width 131 height 21
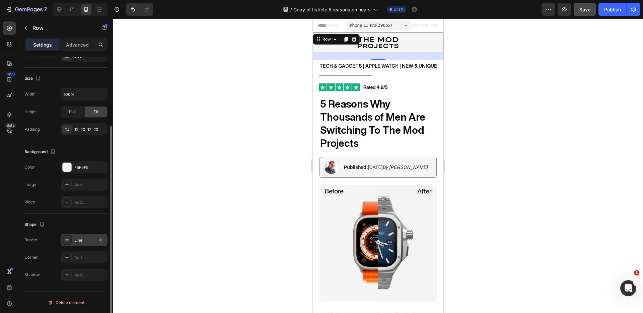
scroll to position [100, 0]
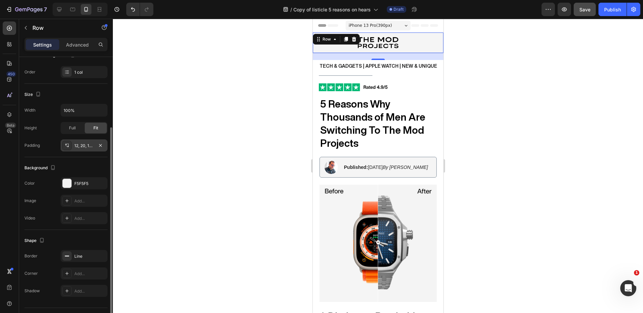
click at [82, 146] on div "12, 20, 12, 20" at bounding box center [83, 146] width 19 height 6
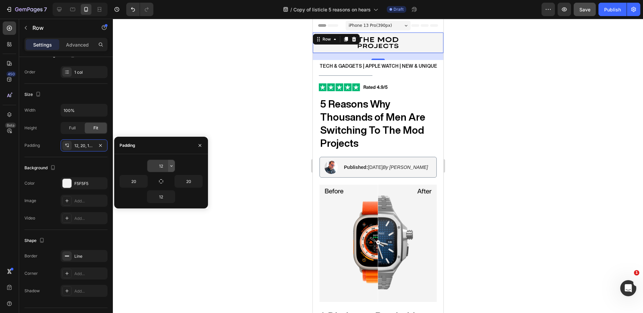
click at [168, 169] on button "button" at bounding box center [171, 166] width 7 height 12
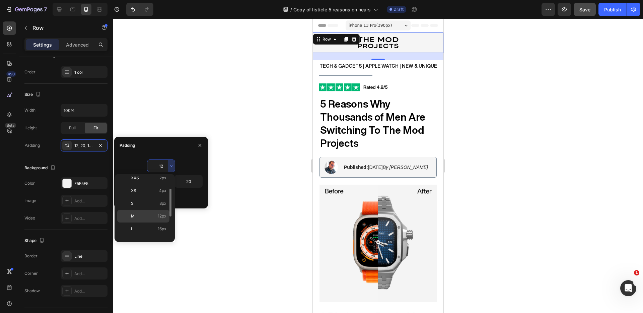
scroll to position [22, 0]
click at [160, 222] on span "16px" at bounding box center [162, 225] width 9 height 6
type input "16"
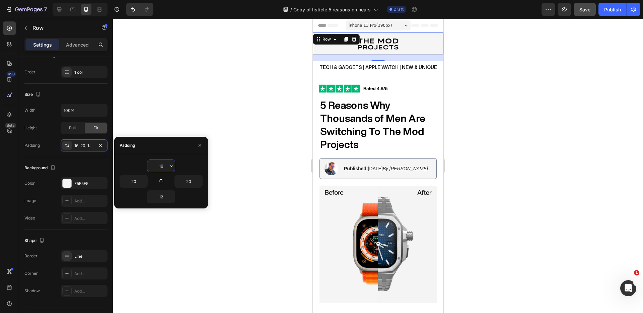
click at [164, 167] on input "16" at bounding box center [160, 166] width 27 height 12
click at [172, 199] on icon "button" at bounding box center [171, 196] width 5 height 5
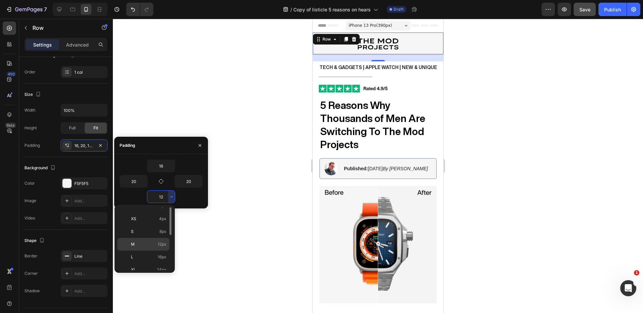
scroll to position [24, 0]
click at [158, 254] on span "16px" at bounding box center [162, 253] width 9 height 6
type input "16"
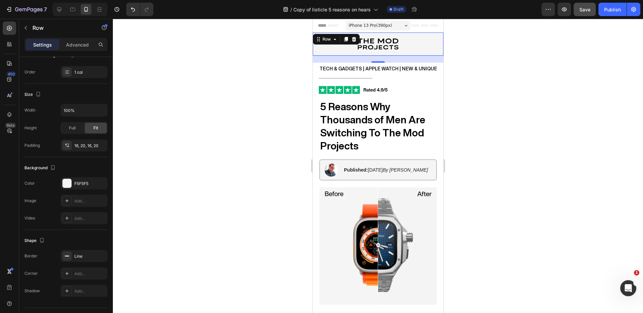
click at [251, 231] on div at bounding box center [378, 166] width 530 height 294
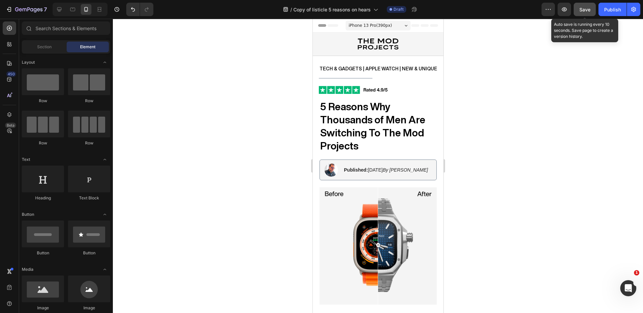
click at [587, 9] on span "Save" at bounding box center [585, 10] width 11 height 6
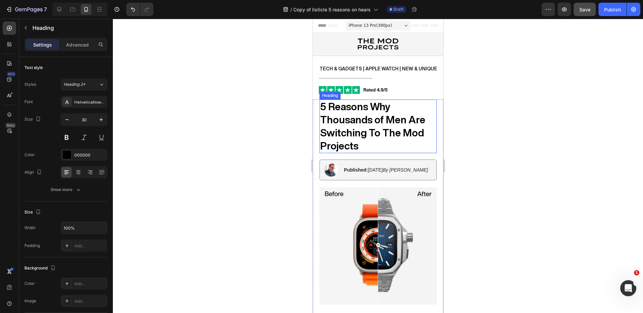
click at [368, 144] on p "⁠⁠⁠⁠⁠⁠⁠ 5 Reasons Why Thousands of Men Are Switching To The Mod Projects" at bounding box center [378, 126] width 116 height 52
click at [377, 158] on div at bounding box center [377, 158] width 13 height 2
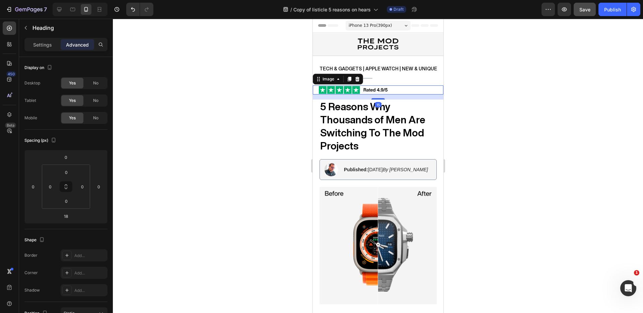
click at [385, 89] on img at bounding box center [353, 89] width 69 height 9
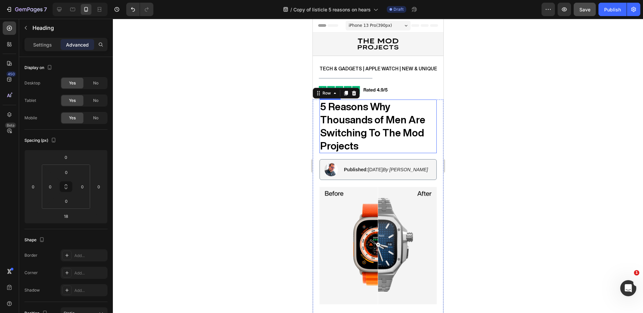
click at [377, 145] on p "⁠⁠⁠⁠⁠⁠⁠ 5 Reasons Why Thousands of Men Are Switching To The Mod Projects" at bounding box center [378, 126] width 116 height 52
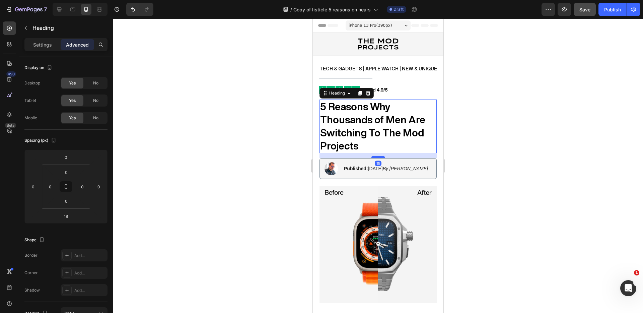
click at [378, 158] on div at bounding box center [377, 157] width 13 height 2
type input "15"
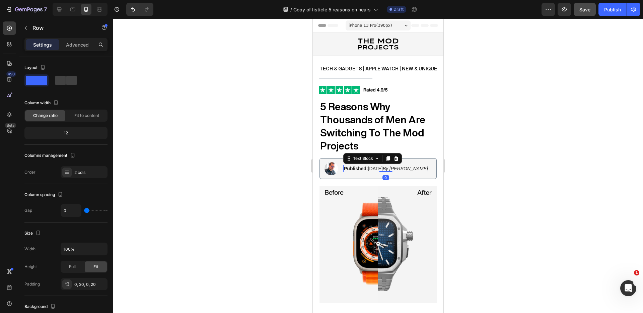
click at [377, 172] on p "Published: [DATE] By [PERSON_NAME]" at bounding box center [386, 169] width 84 height 6
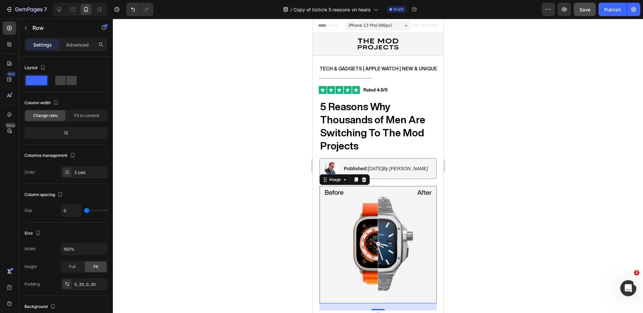
click at [382, 190] on img at bounding box center [377, 244] width 117 height 117
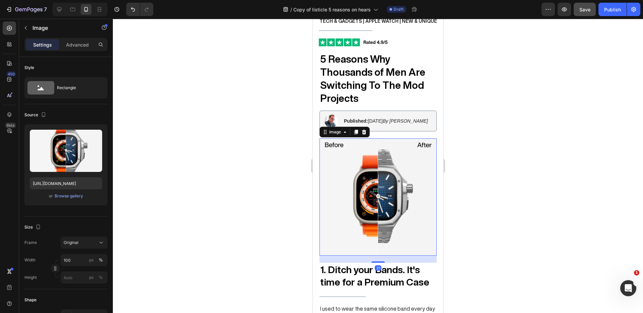
scroll to position [54, 0]
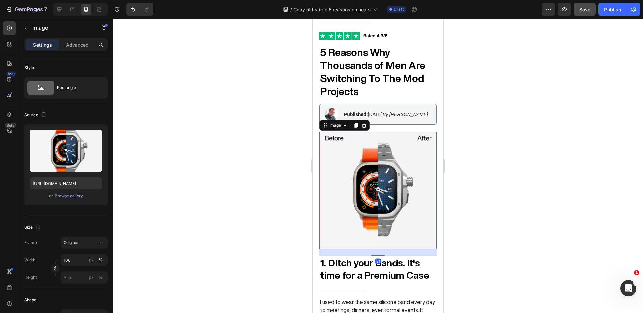
click at [490, 190] on div at bounding box center [378, 166] width 530 height 294
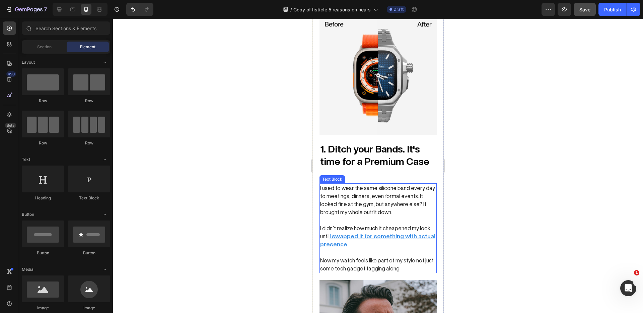
scroll to position [180, 0]
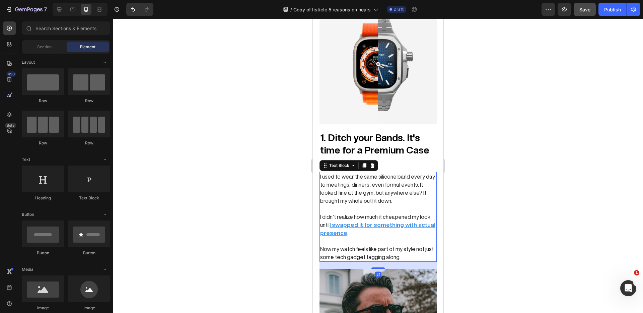
click at [342, 198] on p "I used to wear the same silicone band every day to meetings, dinners, even form…" at bounding box center [378, 189] width 116 height 32
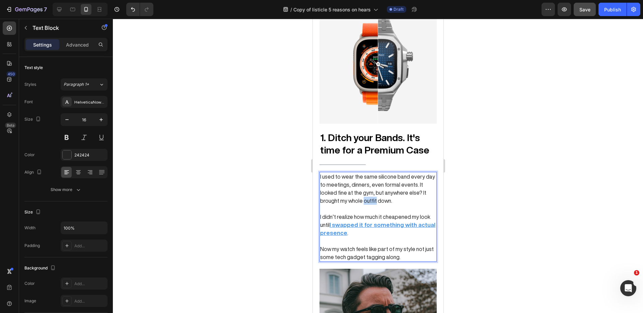
click at [342, 198] on p "I used to wear the same silicone band every day to meetings, dinners, even form…" at bounding box center [378, 189] width 116 height 32
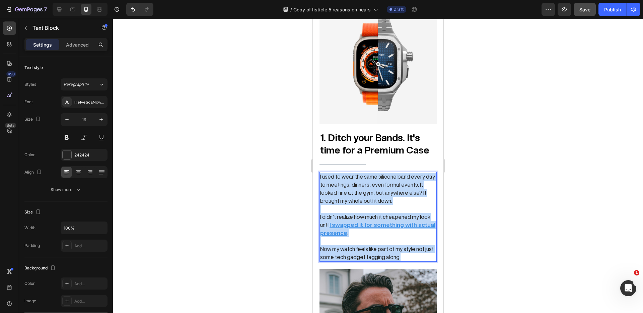
drag, startPoint x: 411, startPoint y: 256, endPoint x: 299, endPoint y: 139, distance: 162.1
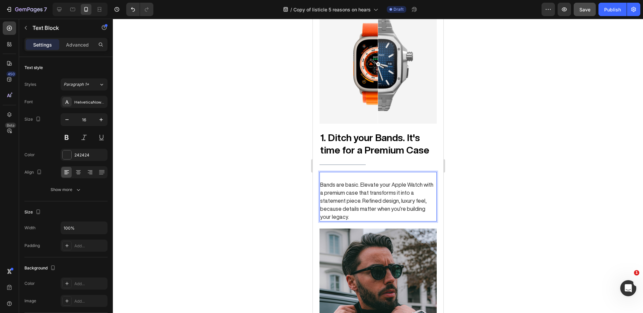
click at [367, 185] on span "Bands are basic. Elevate your Apple Watch with a premium case that transforms i…" at bounding box center [376, 201] width 113 height 38
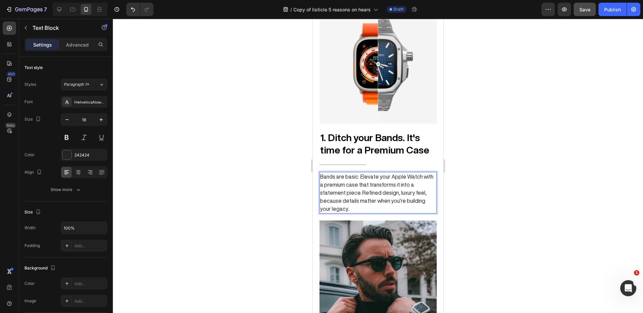
click at [238, 157] on div at bounding box center [378, 166] width 530 height 294
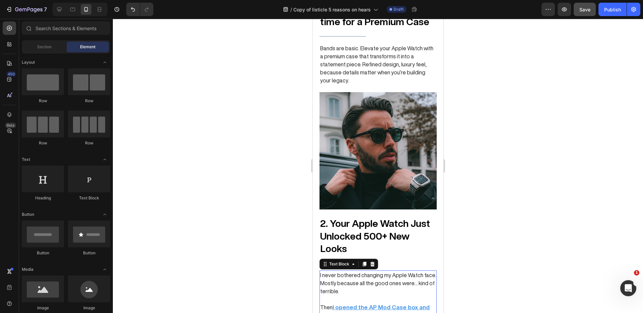
click at [373, 271] on p "I never bothered changing my Apple Watch face." at bounding box center [378, 275] width 116 height 8
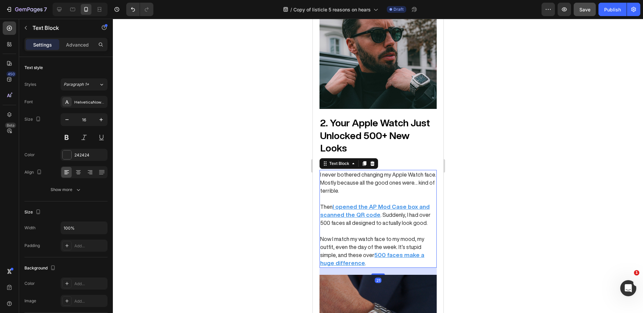
scroll to position [443, 0]
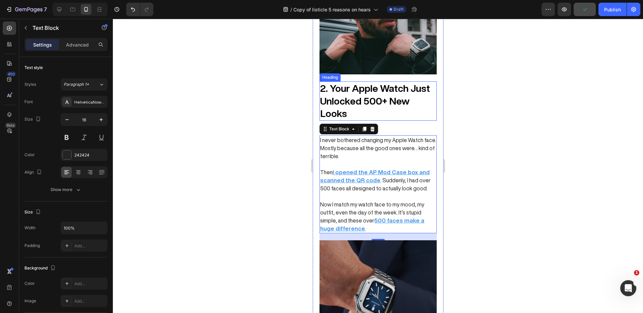
click at [375, 83] on strong "2. Your Apple Watch Just Unlocked 500+ New Looks" at bounding box center [375, 100] width 110 height 35
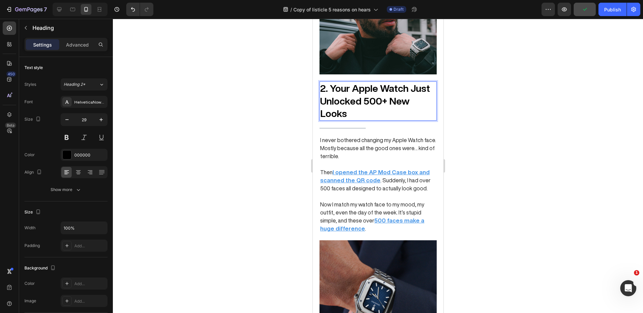
click at [341, 83] on strong "2. Your Apple Watch Just Unlocked 500+ New Looks" at bounding box center [375, 100] width 110 height 35
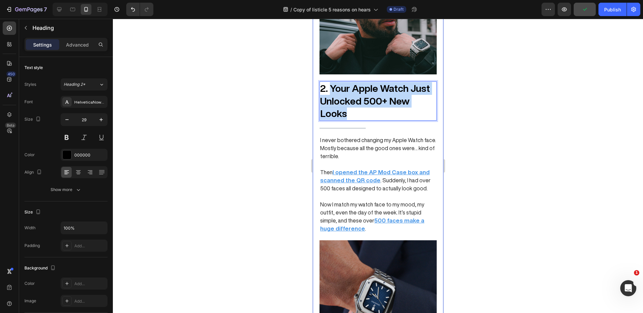
drag, startPoint x: 341, startPoint y: 81, endPoint x: 351, endPoint y: 114, distance: 34.4
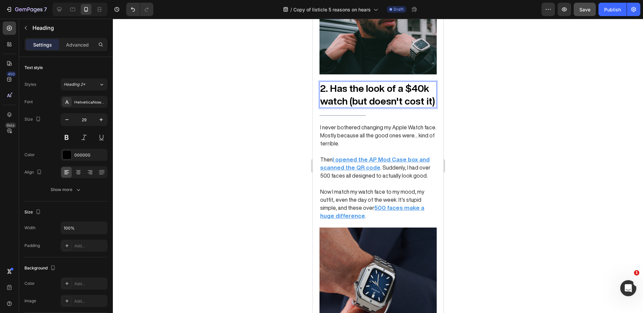
click at [502, 152] on div at bounding box center [378, 166] width 530 height 294
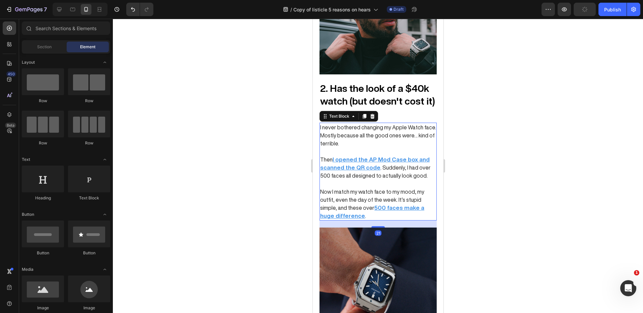
click at [348, 180] on p at bounding box center [378, 184] width 116 height 8
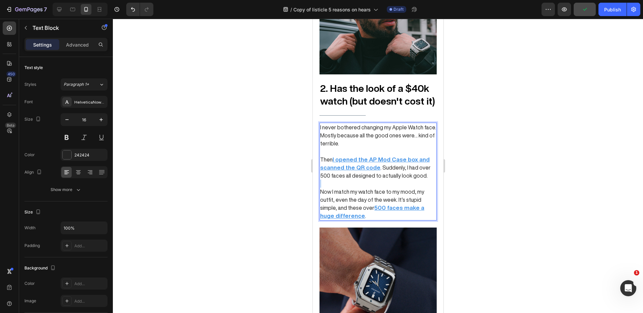
click at [348, 180] on p "Rich Text Editor. Editing area: main" at bounding box center [378, 184] width 116 height 8
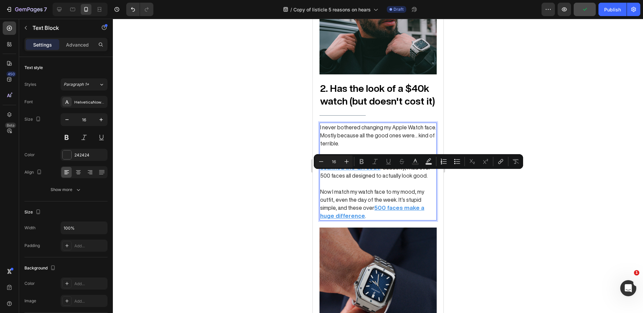
click at [360, 188] on p "Now I match my watch face to my mood, my outfit, even the day of the week. It’s…" at bounding box center [378, 204] width 116 height 32
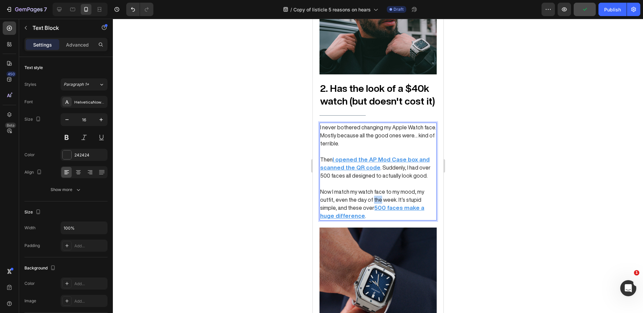
click at [360, 188] on p "Now I match my watch face to my mood, my outfit, even the day of the week. It’s…" at bounding box center [378, 204] width 116 height 32
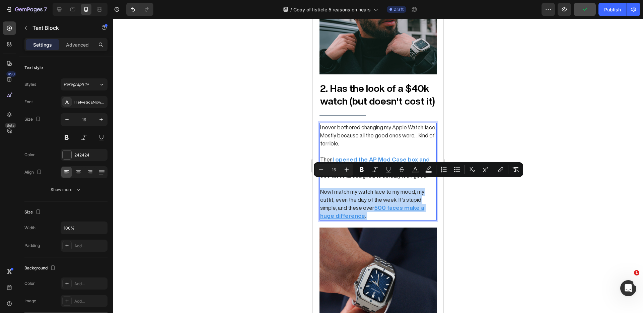
drag, startPoint x: 360, startPoint y: 188, endPoint x: 361, endPoint y: 129, distance: 59.7
click at [361, 129] on div "I never bothered changing my Apple Watch face. Mostly because all the good ones…" at bounding box center [377, 172] width 117 height 98
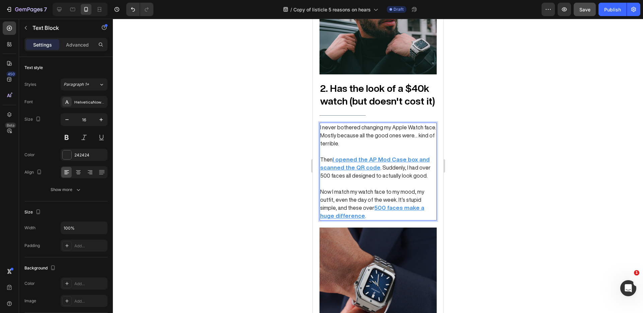
click at [332, 123] on p "I never bothered changing my Apple Watch face." at bounding box center [378, 127] width 116 height 8
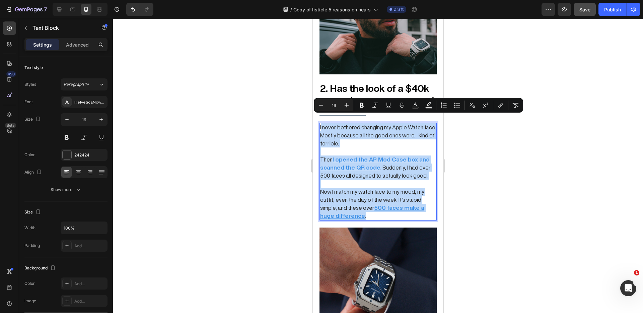
drag, startPoint x: 321, startPoint y: 120, endPoint x: 446, endPoint y: 236, distance: 170.3
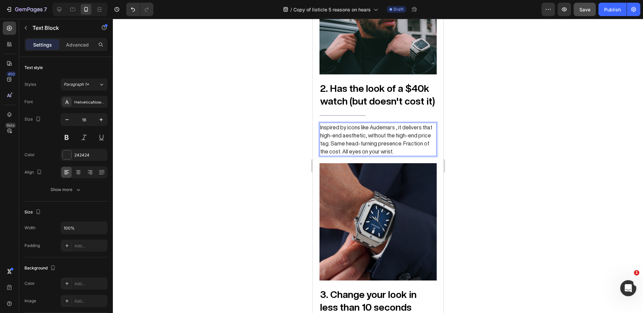
click at [507, 214] on div at bounding box center [378, 166] width 530 height 294
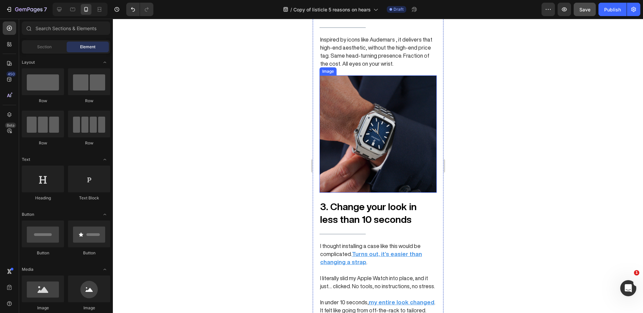
scroll to position [542, 0]
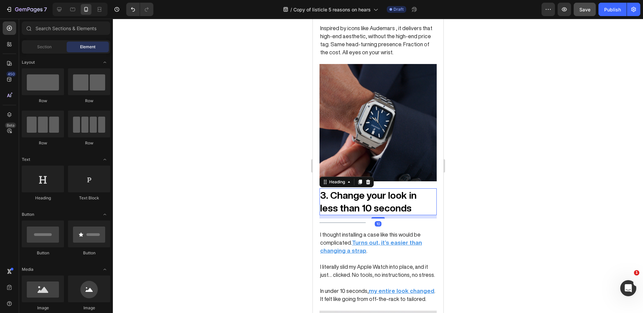
click at [350, 195] on strong "3. Change your look in less than 10 seconds" at bounding box center [368, 201] width 97 height 22
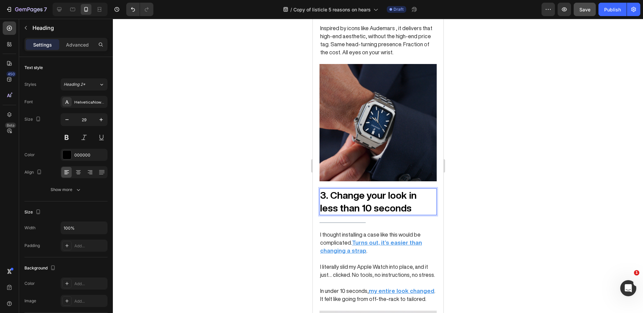
click at [349, 190] on strong "3. Change your look in less than 10 seconds" at bounding box center [368, 201] width 97 height 22
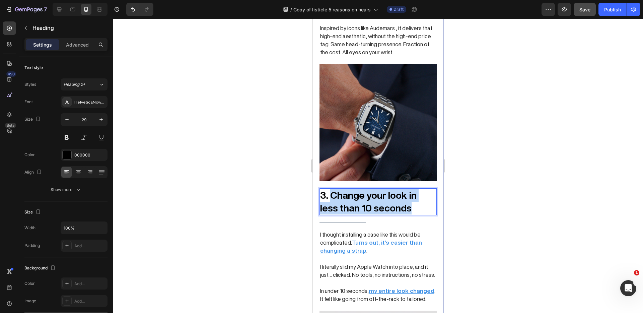
drag, startPoint x: 349, startPoint y: 188, endPoint x: 424, endPoint y: 208, distance: 78.0
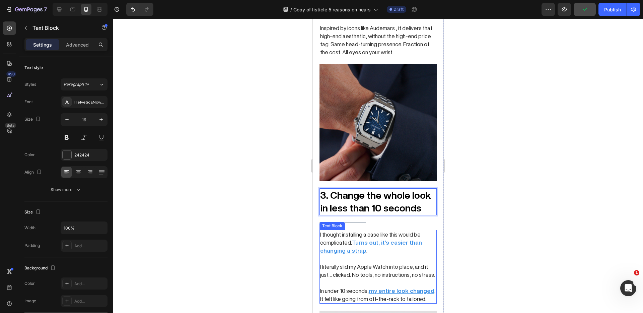
click at [343, 231] on p "I thought installing a case like this would be complicated. Turns out, it’s eas…" at bounding box center [378, 243] width 116 height 24
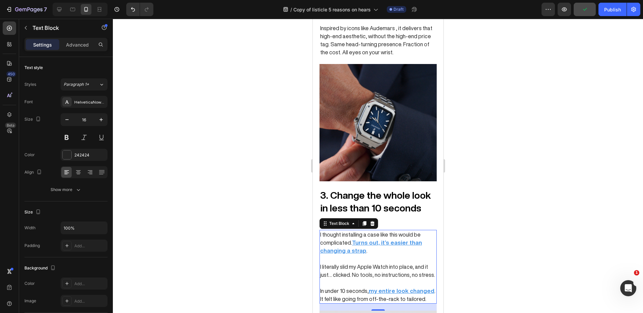
click at [343, 231] on p "I thought installing a case like this would be complicated. Turns out, it’s eas…" at bounding box center [378, 243] width 116 height 24
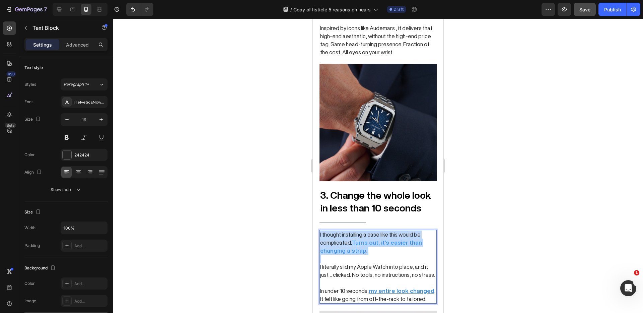
click at [343, 231] on p "I thought installing a case like this would be complicated. Turns out, it’s eas…" at bounding box center [378, 243] width 116 height 24
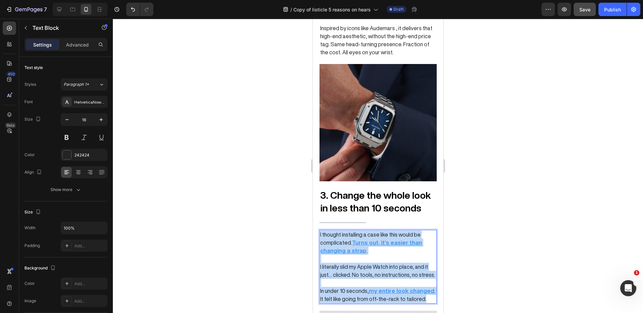
drag, startPoint x: 428, startPoint y: 293, endPoint x: 298, endPoint y: 208, distance: 155.5
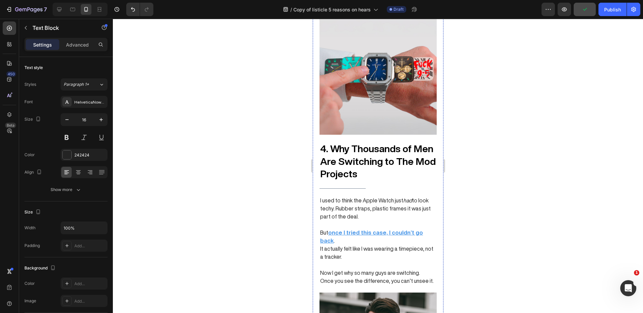
scroll to position [856, 0]
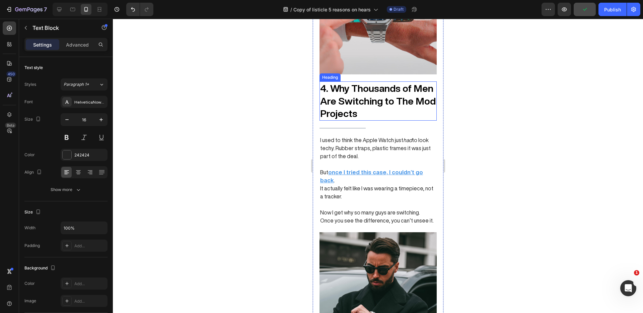
click at [360, 90] on strong "4. Why Thousands of Men Are Switching to The Mod Projects" at bounding box center [378, 100] width 116 height 35
click at [344, 83] on strong "4. Why Thousands of Men Are Switching to The Mod Projects" at bounding box center [378, 100] width 116 height 35
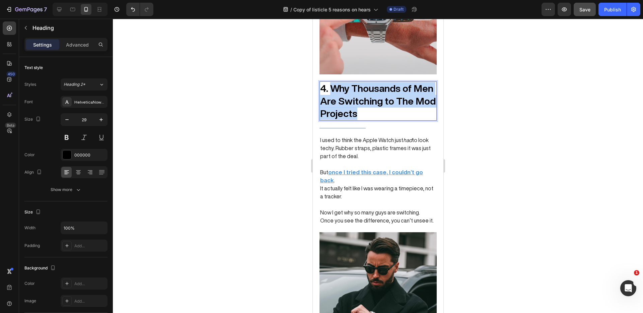
drag, startPoint x: 344, startPoint y: 83, endPoint x: 369, endPoint y: 129, distance: 51.8
click at [369, 129] on div "⁠⁠⁠⁠⁠⁠⁠ 5 Reasons Why Thousands of Men Are Switching To The Mod Projects Headin…" at bounding box center [377, 28] width 117 height 1569
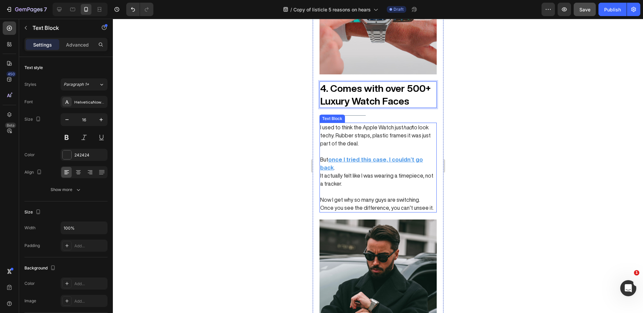
click at [351, 125] on p "I used to think the Apple Watch just had to look techy. Rubber straps, plastic …" at bounding box center [378, 135] width 116 height 24
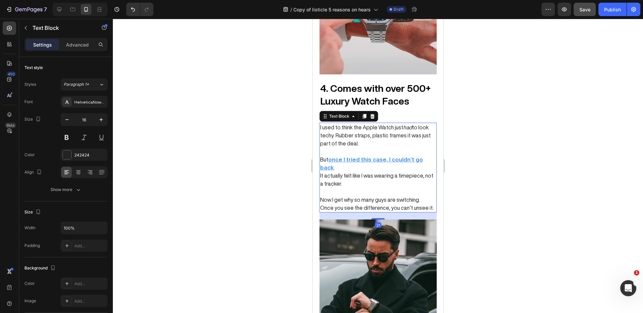
click at [351, 125] on p "I used to think the Apple Watch just had to look techy. Rubber straps, plastic …" at bounding box center [378, 135] width 116 height 24
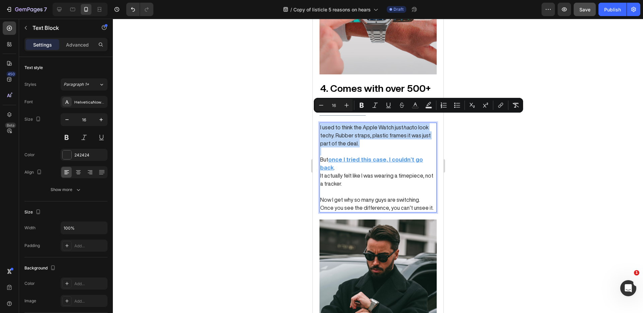
drag, startPoint x: 351, startPoint y: 125, endPoint x: 372, endPoint y: 135, distance: 23.4
click at [372, 135] on p "I used to think the Apple Watch just had to look techy. Rubber straps, plastic …" at bounding box center [378, 135] width 116 height 24
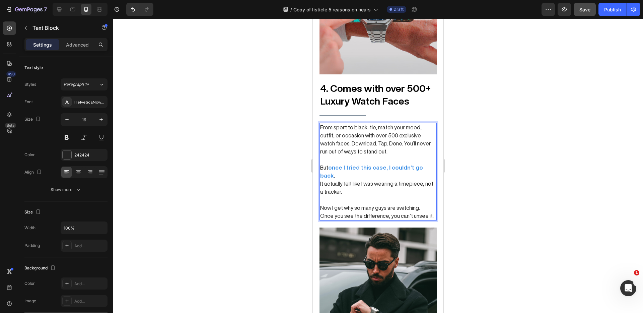
click at [368, 196] on p "Rich Text Editor. Editing area: main" at bounding box center [378, 200] width 116 height 8
click at [325, 164] on p "But once I tried this case, I couldn’t go back ." at bounding box center [378, 172] width 116 height 16
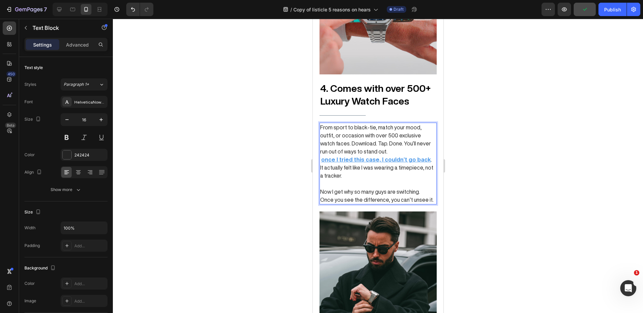
click at [335, 167] on p "It actually felt like I was wearing a timepiece, not a tracker." at bounding box center [378, 172] width 116 height 16
click at [335, 164] on p "It actually felt like I was wearing a timepiece, not a tracker." at bounding box center [378, 172] width 116 height 16
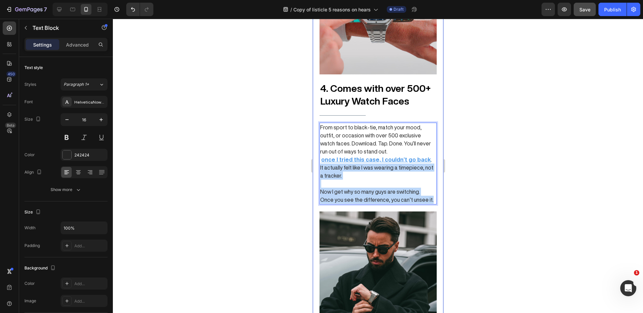
drag, startPoint x: 335, startPoint y: 160, endPoint x: 365, endPoint y: 198, distance: 48.5
click at [365, 198] on div "⁠⁠⁠⁠⁠⁠⁠ 5 Reasons Why Thousands of Men Are Switching To The Mod Projects Headin…" at bounding box center [377, 18] width 117 height 1548
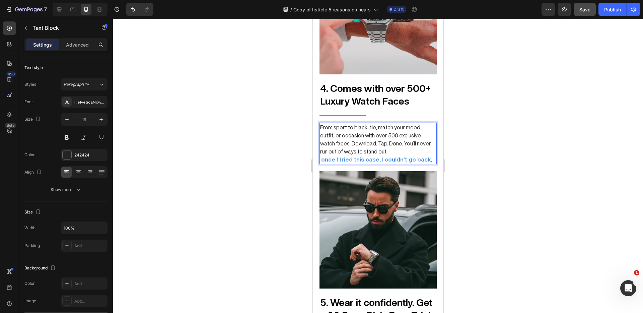
click at [375, 144] on p "From sport to black-tie, match your mood, outfit, or occasion with over 500 exc…" at bounding box center [378, 139] width 116 height 32
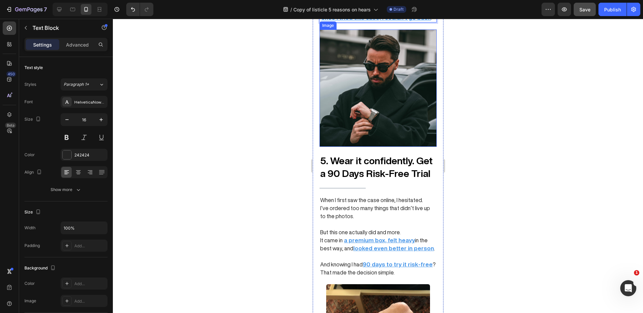
scroll to position [1026, 0]
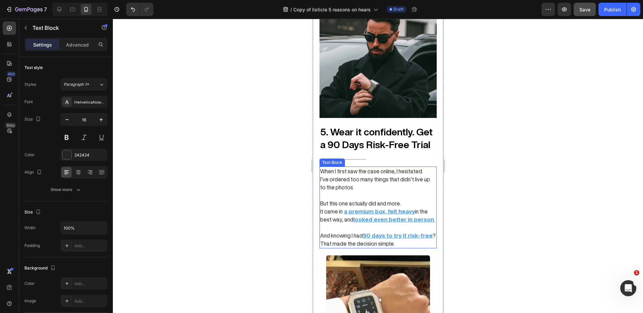
click at [341, 175] on p "I’ve ordered too many things that didn’t live up to the photos." at bounding box center [378, 183] width 116 height 16
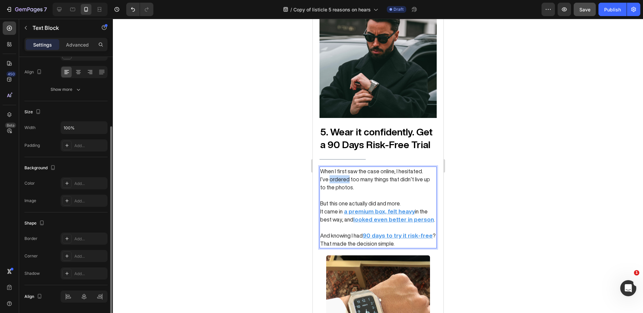
click at [341, 175] on p "I’ve ordered too many things that didn’t live up to the photos." at bounding box center [378, 183] width 116 height 16
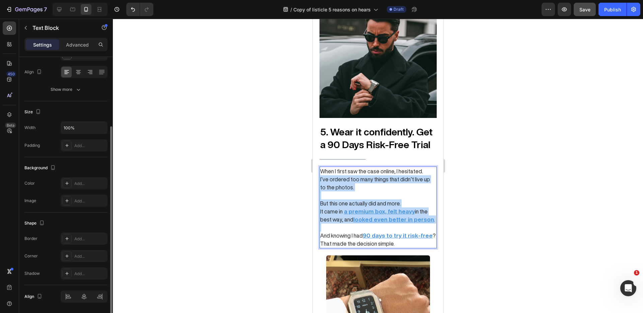
drag, startPoint x: 341, startPoint y: 167, endPoint x: 364, endPoint y: 219, distance: 57.2
click at [367, 221] on div "When I first saw the case online, I hesitated. I’ve ordered too many things tha…" at bounding box center [377, 208] width 117 height 82
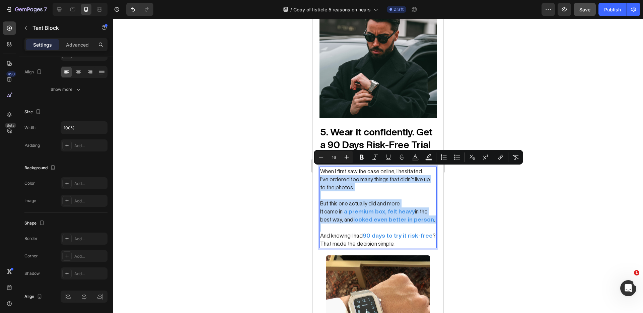
click at [335, 179] on p "I’ve ordered too many things that didn’t live up to the photos." at bounding box center [378, 183] width 116 height 16
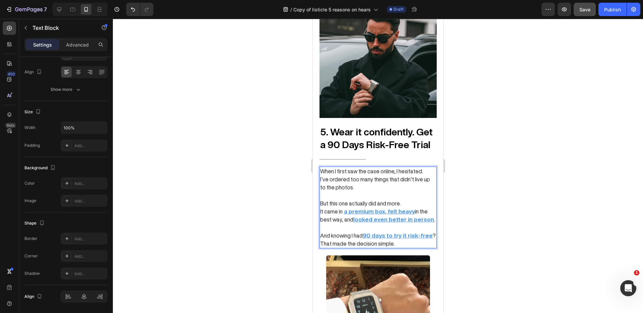
click at [332, 167] on p "When I first saw the case online, I hesitated." at bounding box center [378, 171] width 116 height 8
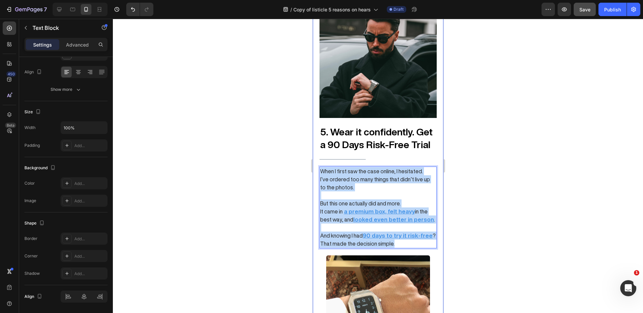
drag, startPoint x: 332, startPoint y: 162, endPoint x: 418, endPoint y: 246, distance: 119.7
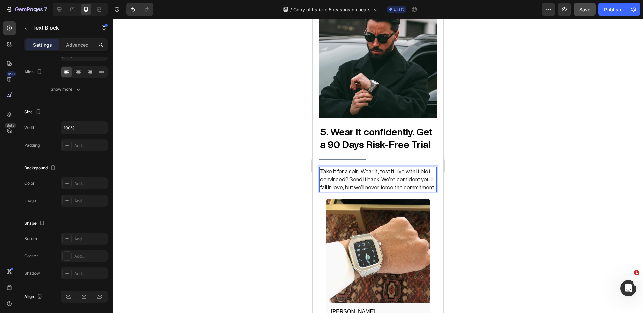
click at [476, 168] on div at bounding box center [378, 166] width 530 height 294
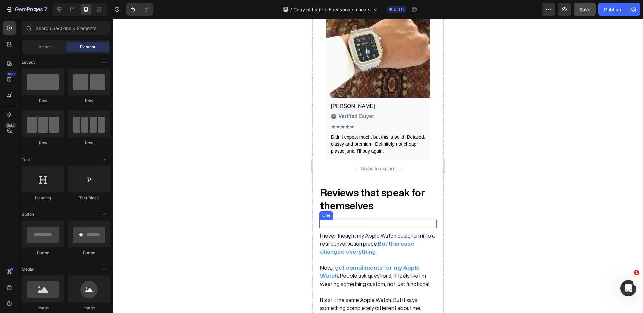
scroll to position [1262, 0]
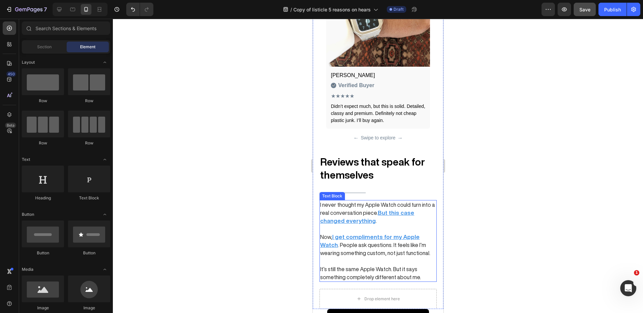
click at [380, 257] on p "Rich Text Editor. Editing area: main" at bounding box center [378, 261] width 116 height 8
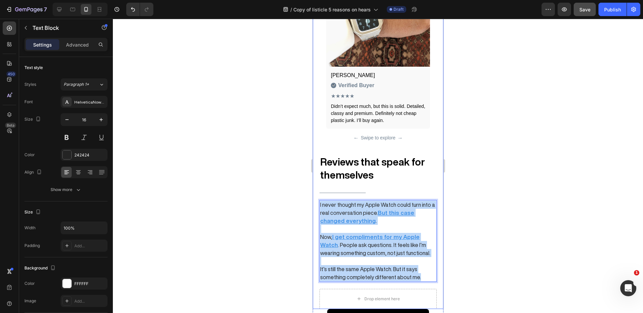
drag, startPoint x: 418, startPoint y: 267, endPoint x: 314, endPoint y: 198, distance: 124.6
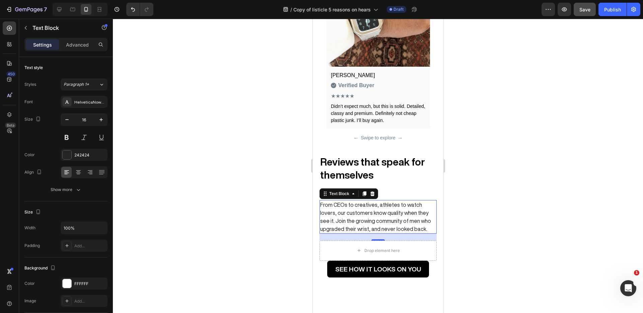
click at [471, 203] on div at bounding box center [378, 166] width 530 height 294
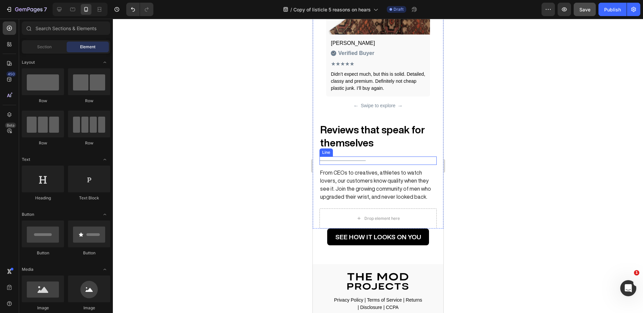
scroll to position [1382, 0]
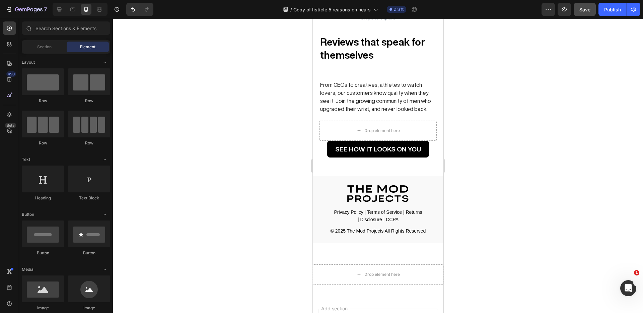
click at [489, 120] on div at bounding box center [378, 166] width 530 height 294
click at [585, 4] on button "Save" at bounding box center [585, 9] width 22 height 13
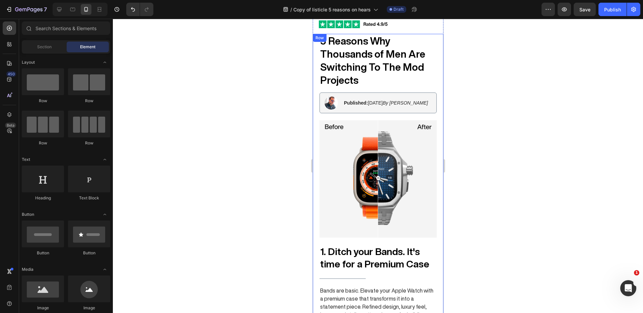
scroll to position [0, 0]
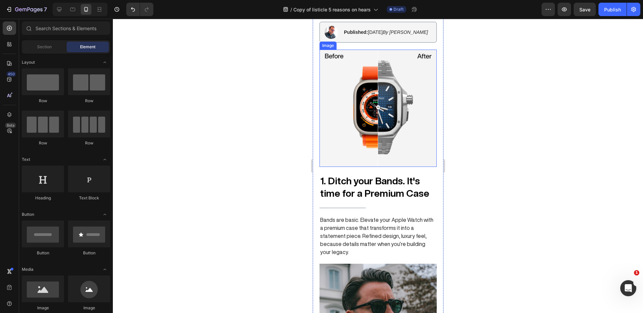
click at [376, 125] on img at bounding box center [377, 108] width 117 height 117
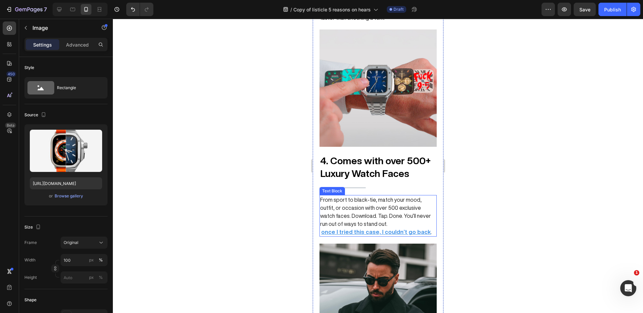
scroll to position [793, 0]
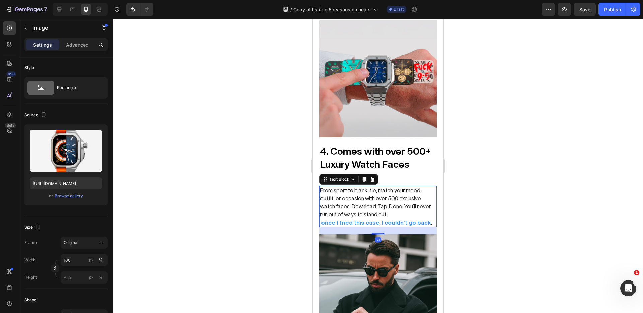
click at [394, 206] on p "From sport to black-tie, match your mood, outfit, or occasion with over 500 exc…" at bounding box center [378, 202] width 116 height 32
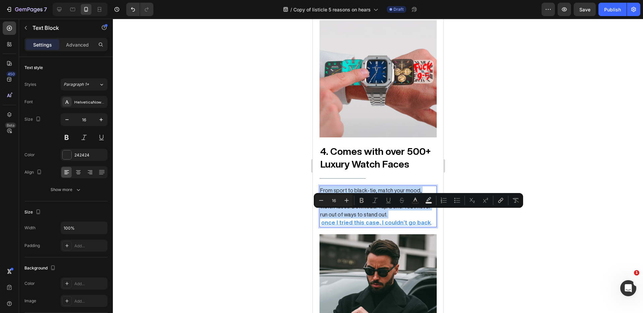
click at [371, 206] on div "Minus 16 Plus Bold Italic Underline Strikethrough color color Numbered List Bul…" at bounding box center [418, 200] width 209 height 15
drag, startPoint x: 371, startPoint y: 206, endPoint x: 385, endPoint y: 207, distance: 14.4
click at [385, 207] on div "Minus 16 Plus Bold Italic Underline Strikethrough color color Numbered List Bul…" at bounding box center [418, 200] width 209 height 15
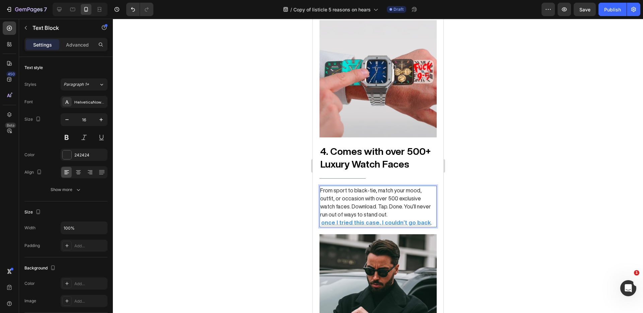
click at [425, 218] on p "once I tried this case, I couldn’t go back ." at bounding box center [378, 222] width 116 height 8
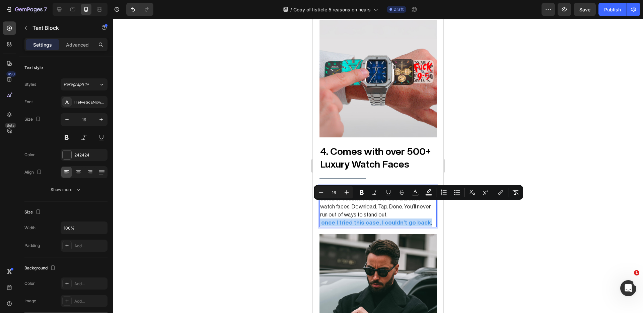
drag, startPoint x: 425, startPoint y: 217, endPoint x: 370, endPoint y: 205, distance: 56.3
click at [370, 205] on div "From sport to black-tie, match your mood, outfit, or occasion with over 500 exc…" at bounding box center [377, 207] width 117 height 42
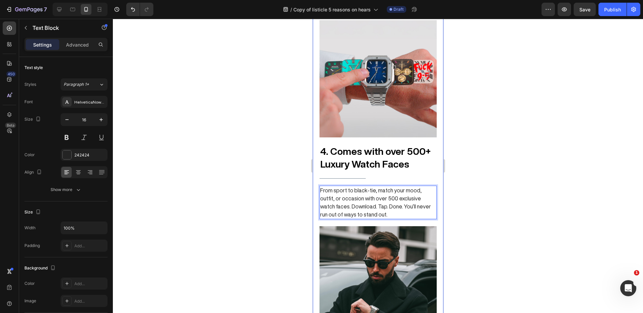
click at [550, 176] on div at bounding box center [378, 166] width 530 height 294
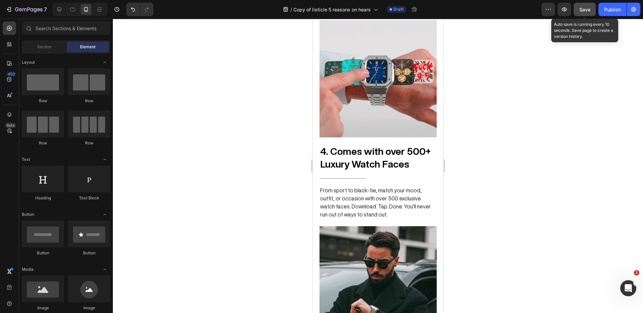
click at [591, 9] on button "Save" at bounding box center [585, 9] width 22 height 13
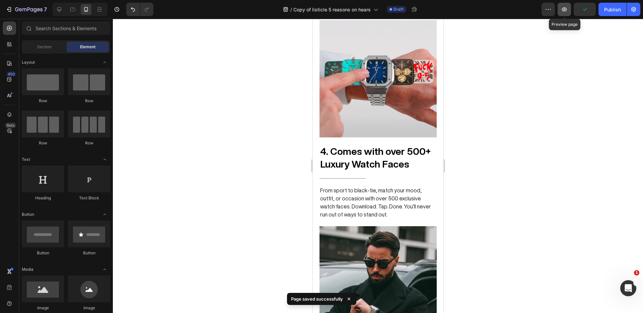
click at [568, 8] on button "button" at bounding box center [564, 9] width 13 height 13
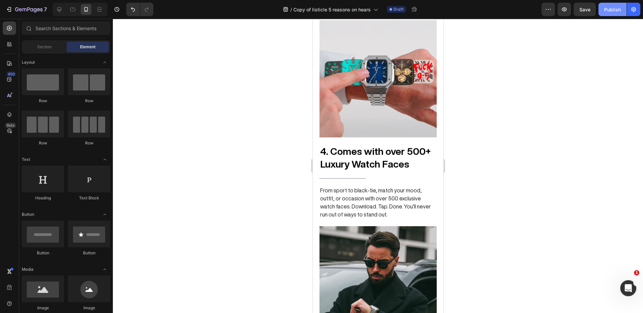
click at [611, 13] on button "Publish" at bounding box center [613, 9] width 28 height 13
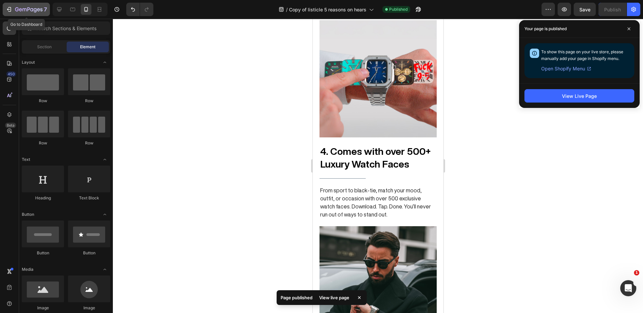
click at [15, 3] on button "7" at bounding box center [26, 9] width 47 height 13
